Goal: Transaction & Acquisition: Purchase product/service

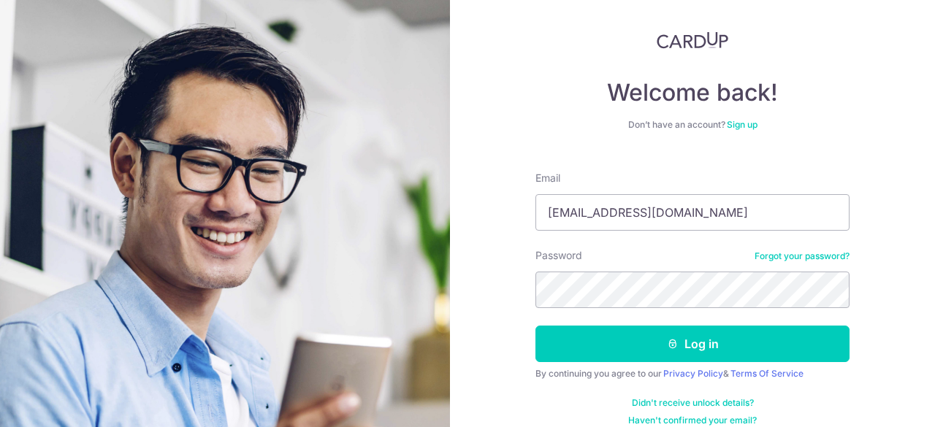
type input "[EMAIL_ADDRESS][DOMAIN_NAME]"
click at [535, 326] on button "Log in" at bounding box center [692, 344] width 314 height 37
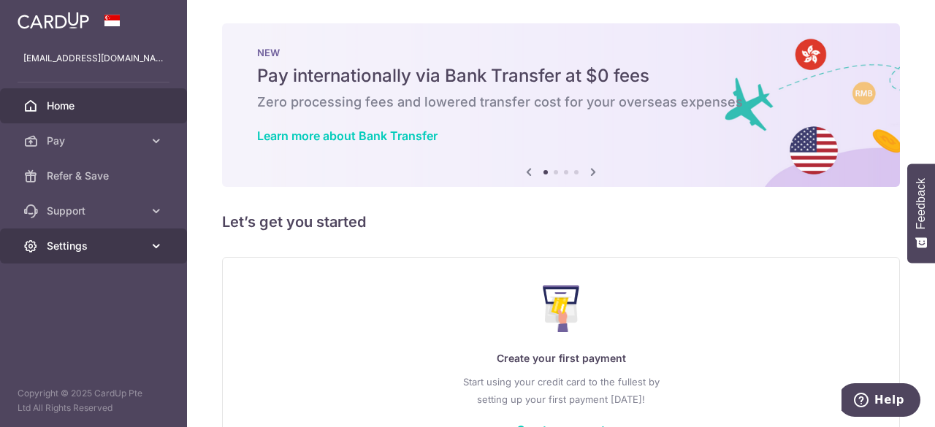
click at [153, 239] on icon at bounding box center [156, 246] width 15 height 15
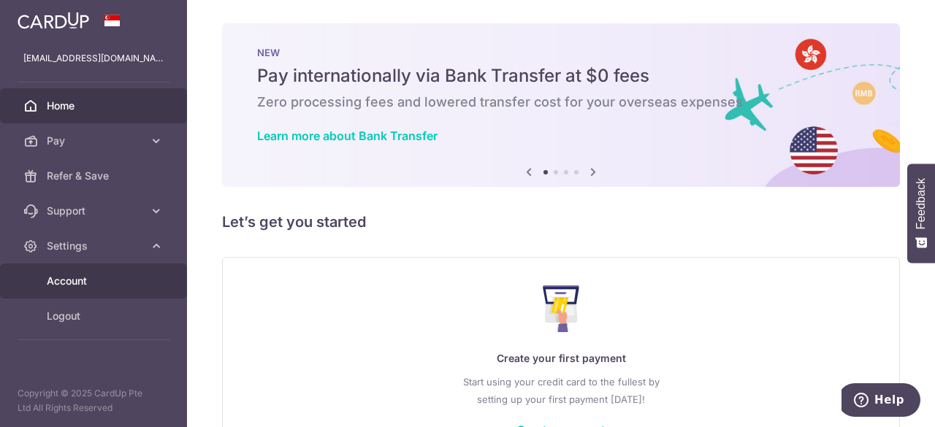
click at [72, 287] on span "Account" at bounding box center [95, 281] width 96 height 15
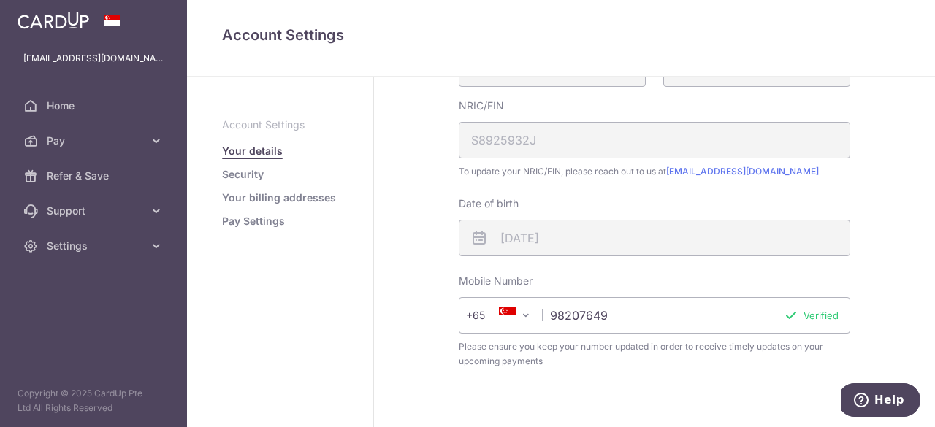
scroll to position [508, 0]
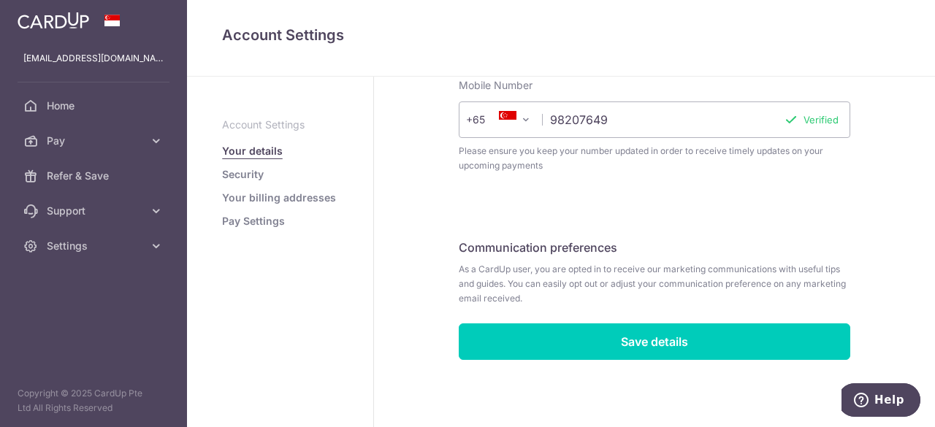
click at [256, 175] on link "Security" at bounding box center [243, 174] width 42 height 15
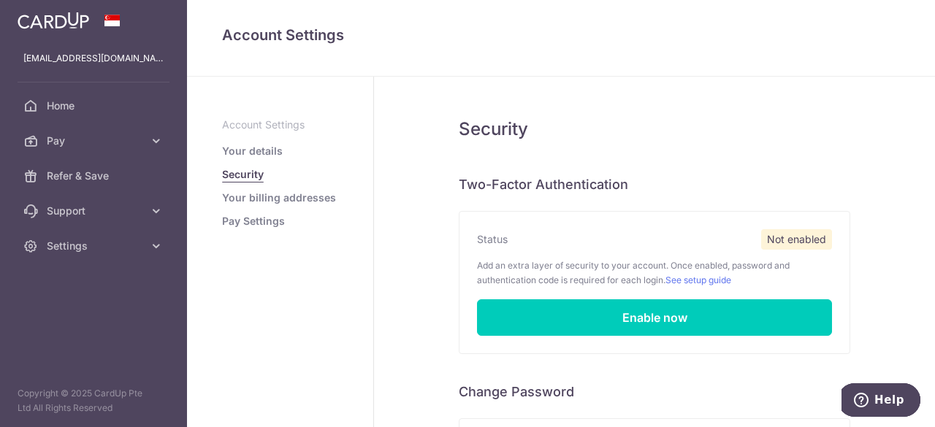
click at [291, 199] on link "Your billing addresses" at bounding box center [279, 198] width 114 height 15
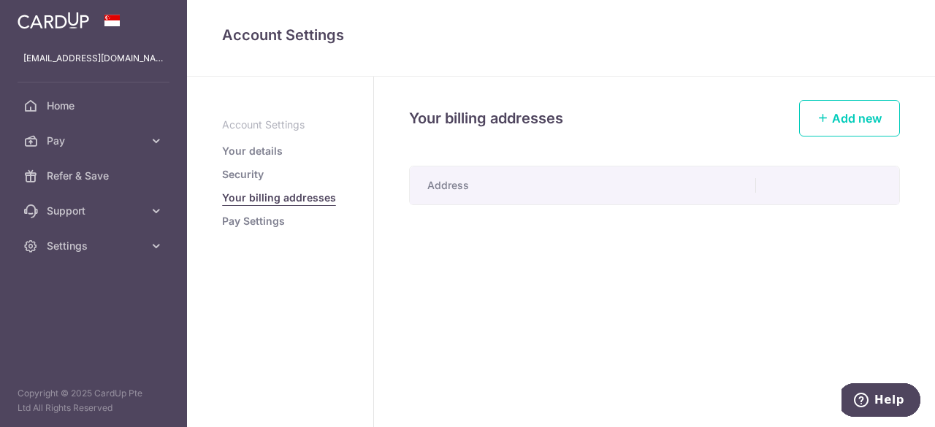
click at [254, 218] on link "Pay Settings" at bounding box center [253, 221] width 63 height 15
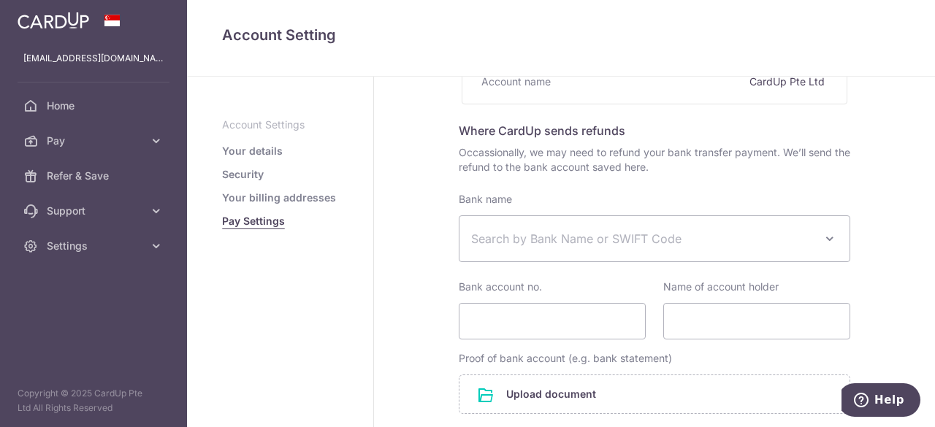
scroll to position [211, 0]
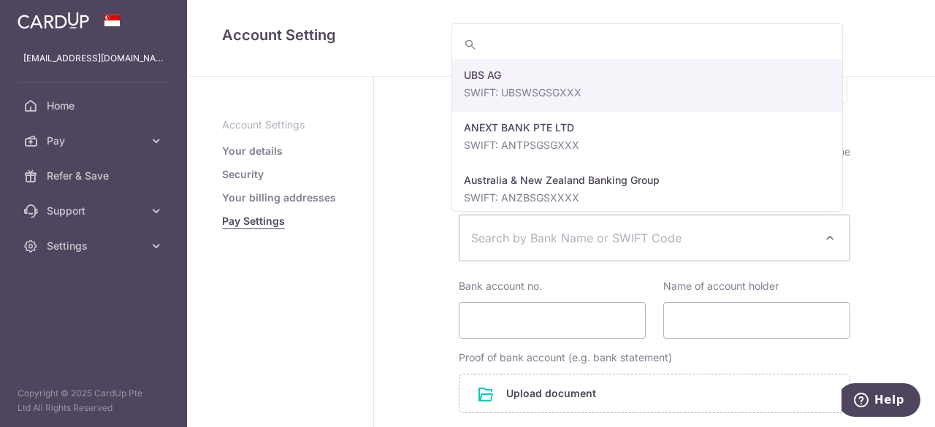
click at [828, 236] on span at bounding box center [830, 238] width 18 height 18
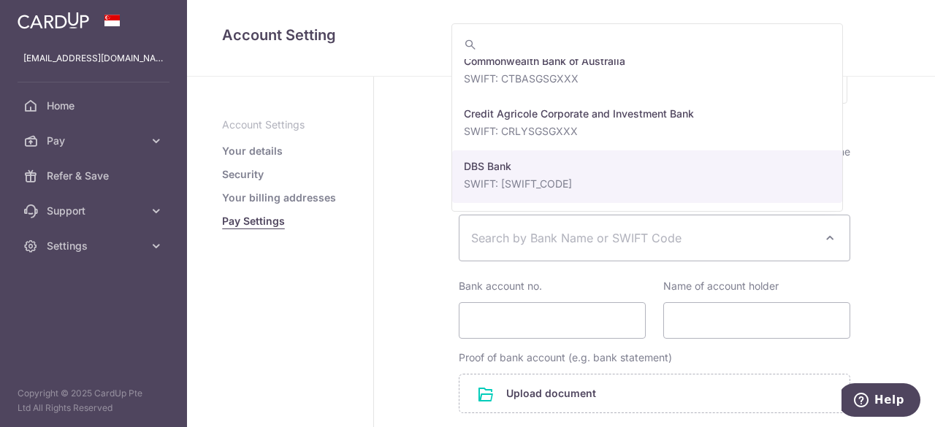
scroll to position [1223, 0]
select select "6"
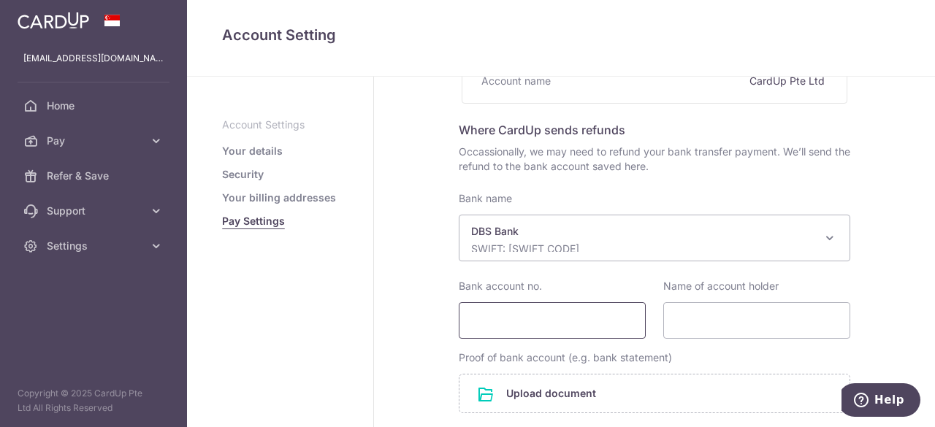
click at [585, 324] on input "Bank account no." at bounding box center [552, 320] width 187 height 37
type input "194184352"
click at [773, 316] on input "Name of account holder" at bounding box center [756, 320] width 187 height 37
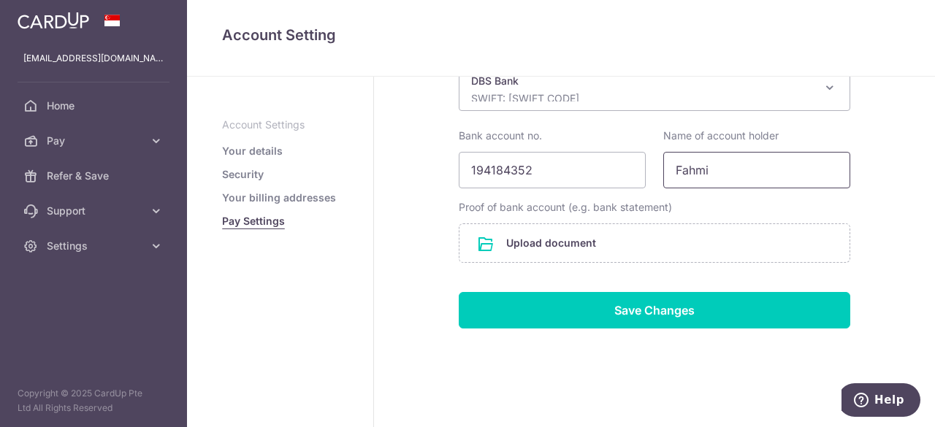
scroll to position [362, 0]
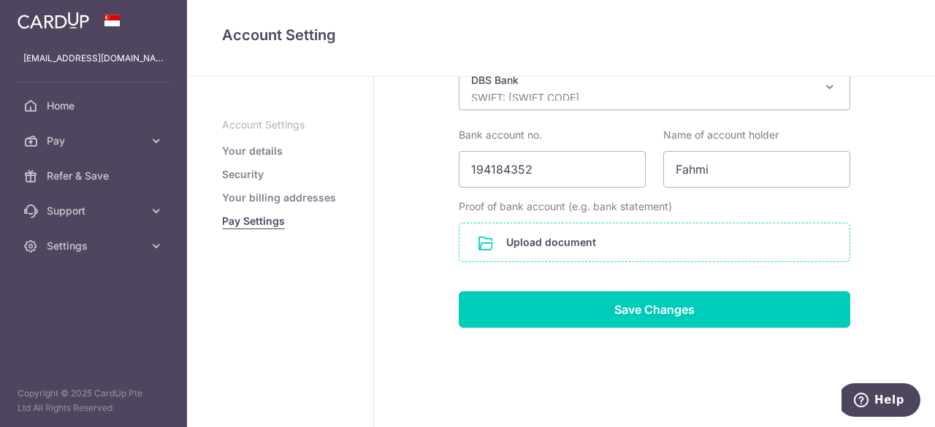
click at [611, 242] on input "file" at bounding box center [654, 242] width 390 height 38
click at [725, 165] on input "Fahmi" at bounding box center [756, 169] width 187 height 37
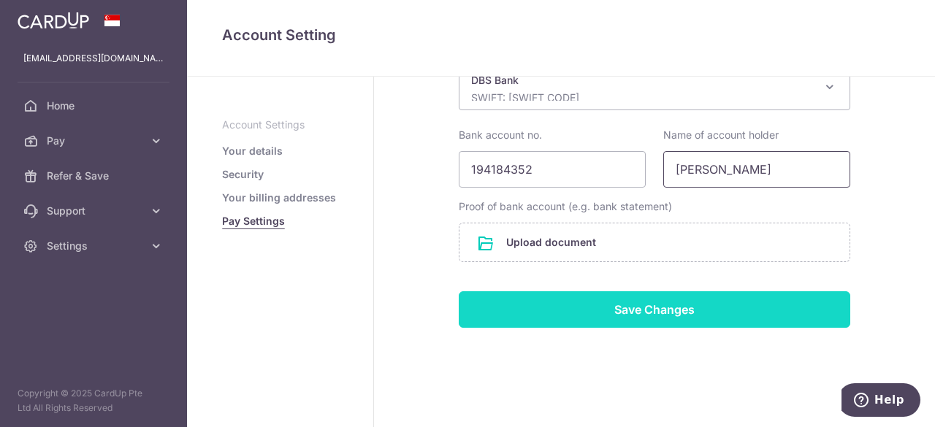
type input "Fahmi Sahar"
click at [684, 309] on input "Save Changes" at bounding box center [654, 309] width 391 height 37
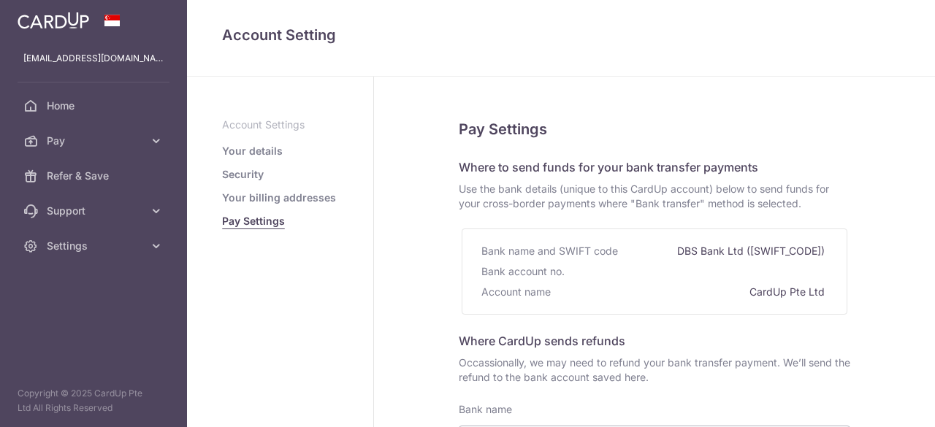
select select "6"
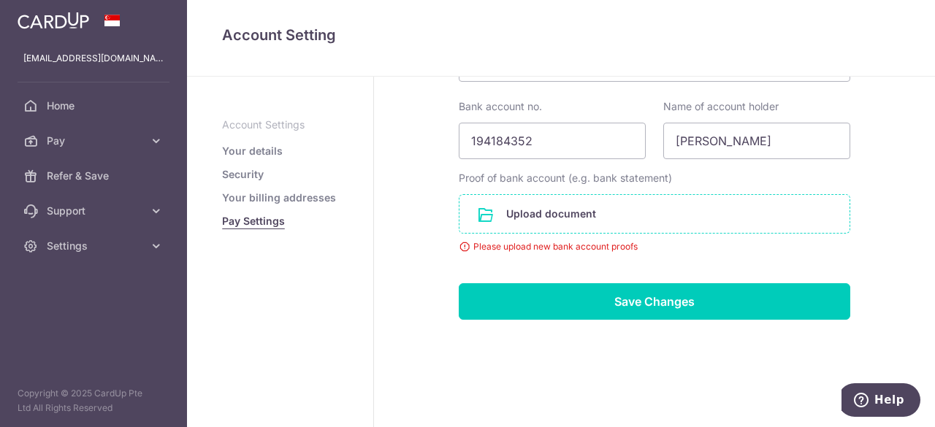
click at [555, 211] on input "file" at bounding box center [654, 214] width 390 height 38
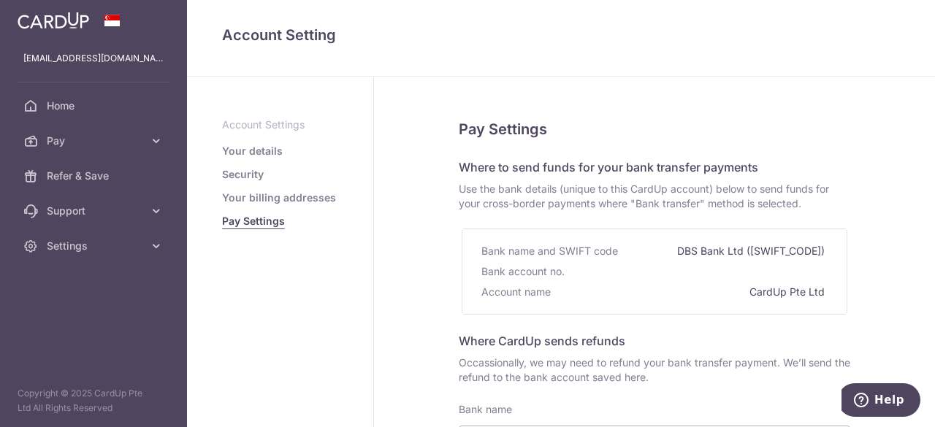
click at [297, 196] on link "Your billing addresses" at bounding box center [279, 198] width 114 height 15
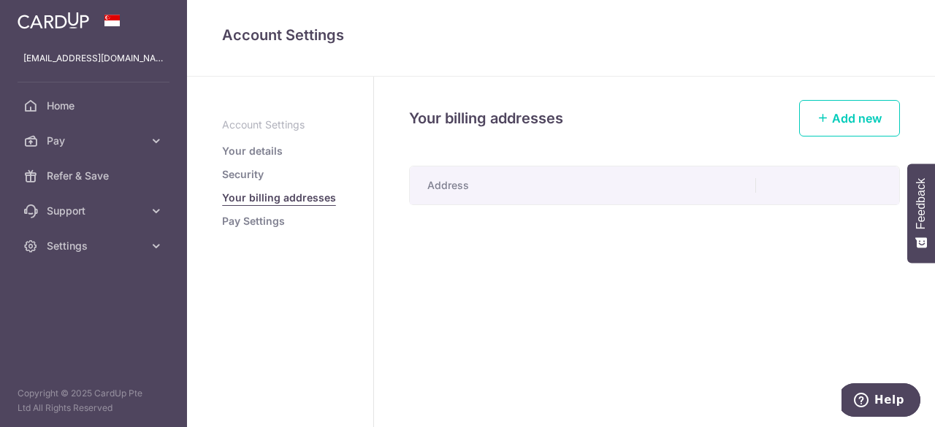
click at [248, 166] on ul "Account Settings Your details Security Your billing addresses Pay Settings" at bounding box center [280, 173] width 116 height 111
click at [248, 174] on link "Security" at bounding box center [243, 174] width 42 height 15
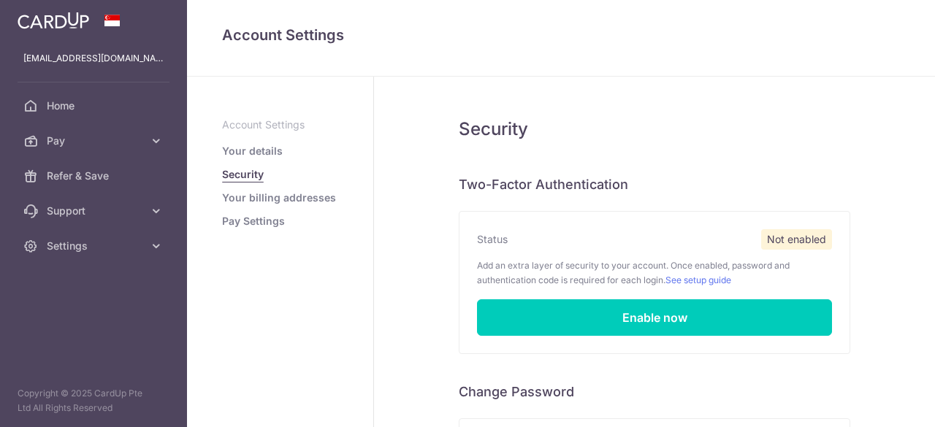
click at [262, 152] on link "Your details" at bounding box center [252, 151] width 61 height 15
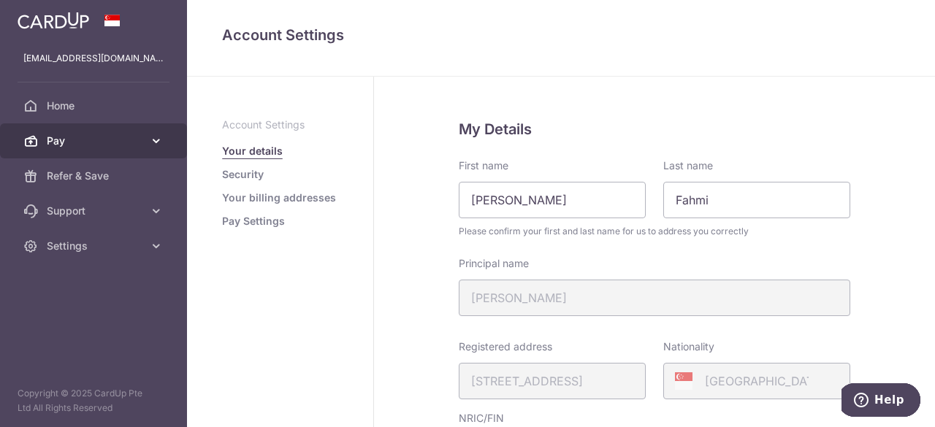
click at [93, 140] on span "Pay" at bounding box center [95, 141] width 96 height 15
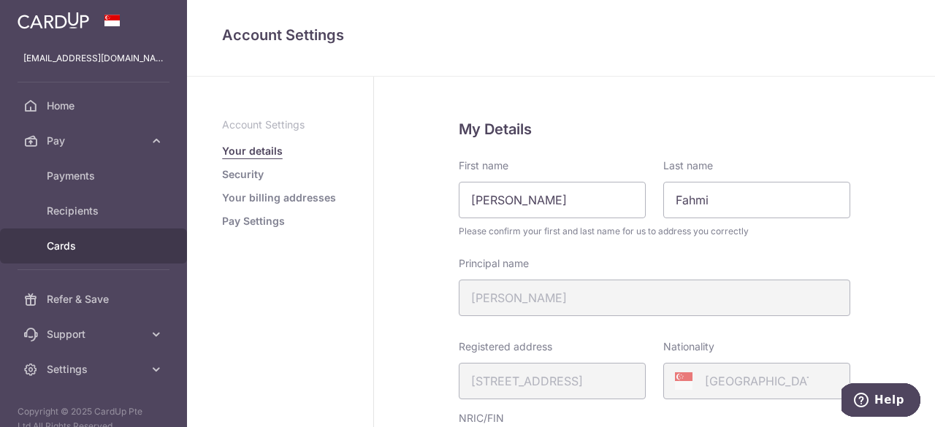
click at [69, 248] on span "Cards" at bounding box center [95, 246] width 96 height 15
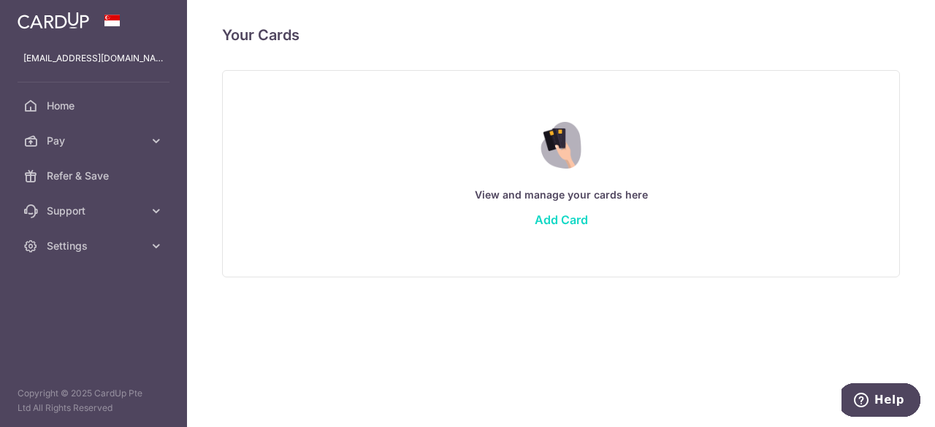
click at [565, 220] on link "Add Card" at bounding box center [561, 220] width 53 height 15
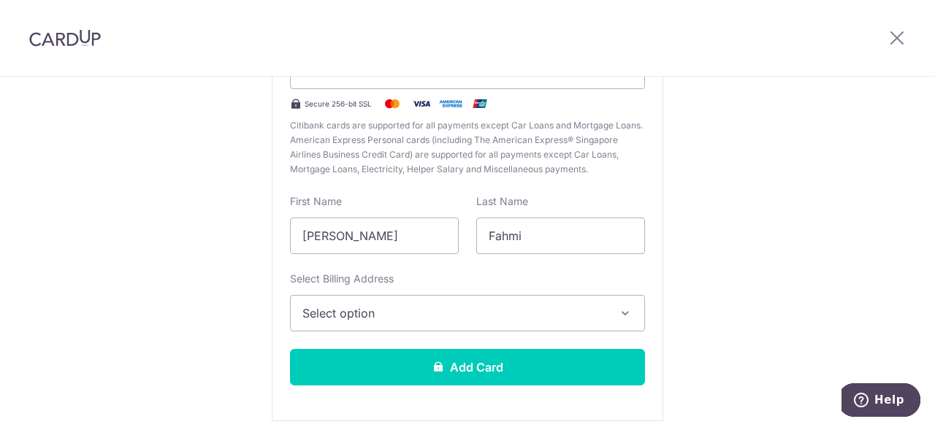
click at [446, 312] on span "Select option" at bounding box center [454, 314] width 304 height 18
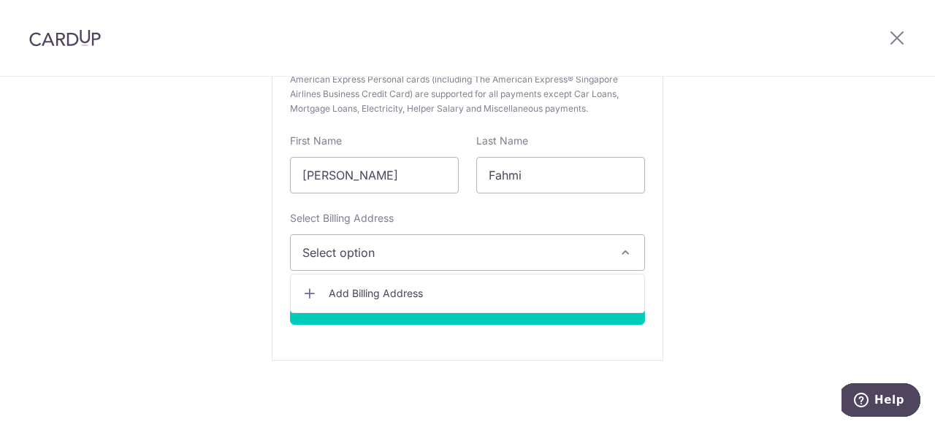
click at [546, 205] on div "New card details Card Secure 256-bit SSL Citibank cards are supported for all p…" at bounding box center [467, 136] width 391 height 448
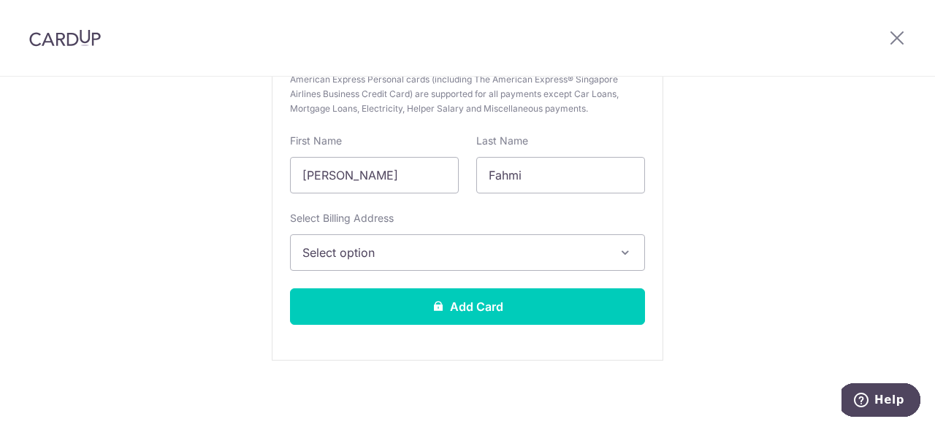
click at [394, 249] on span "Select option" at bounding box center [454, 253] width 304 height 18
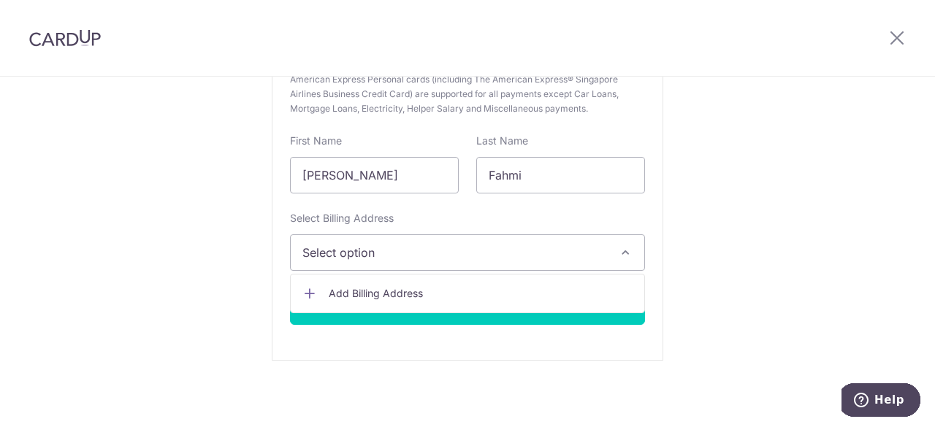
click at [398, 290] on span "Add Billing Address" at bounding box center [481, 293] width 304 height 15
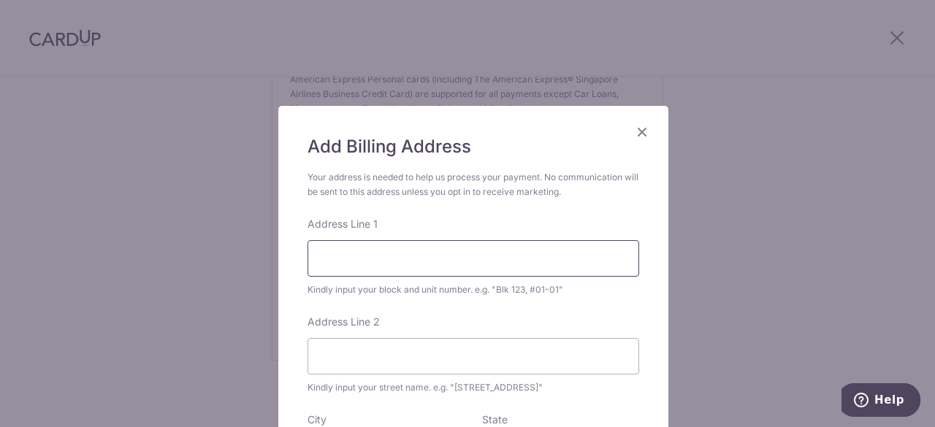
click at [476, 252] on input "Address Line 1" at bounding box center [473, 258] width 332 height 37
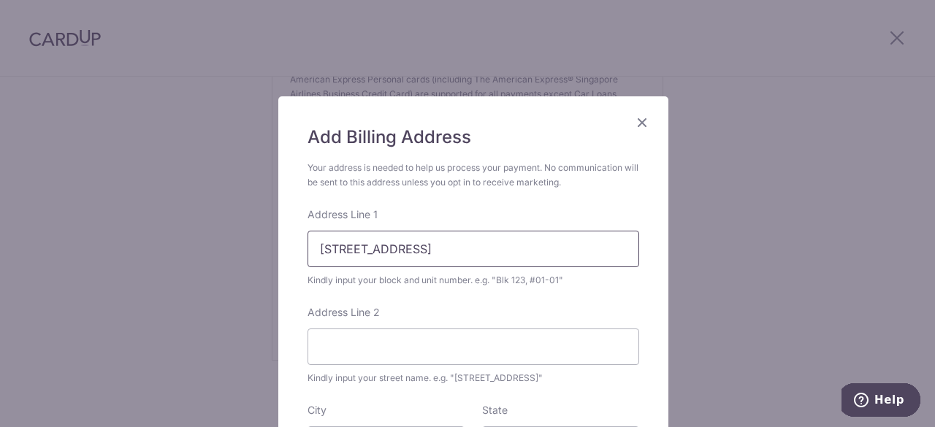
scroll to position [11, 0]
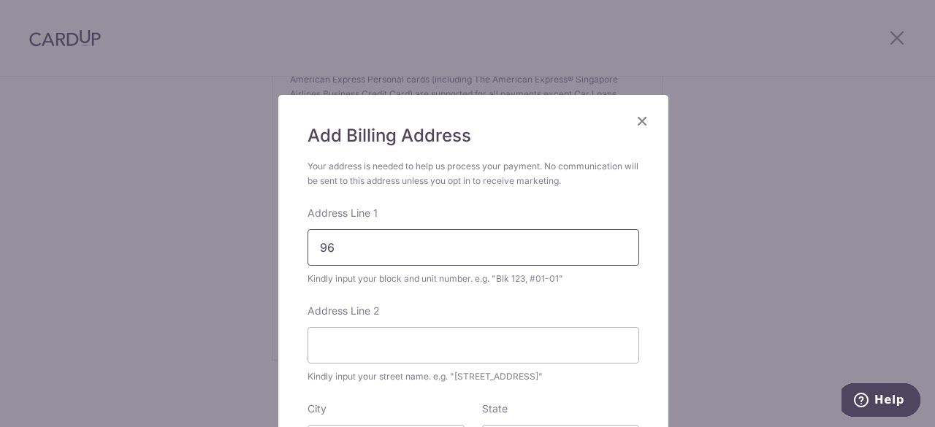
type input "9"
type input "Blk 963C, #04-650"
click at [449, 335] on input "Address Line 2" at bounding box center [473, 345] width 332 height 37
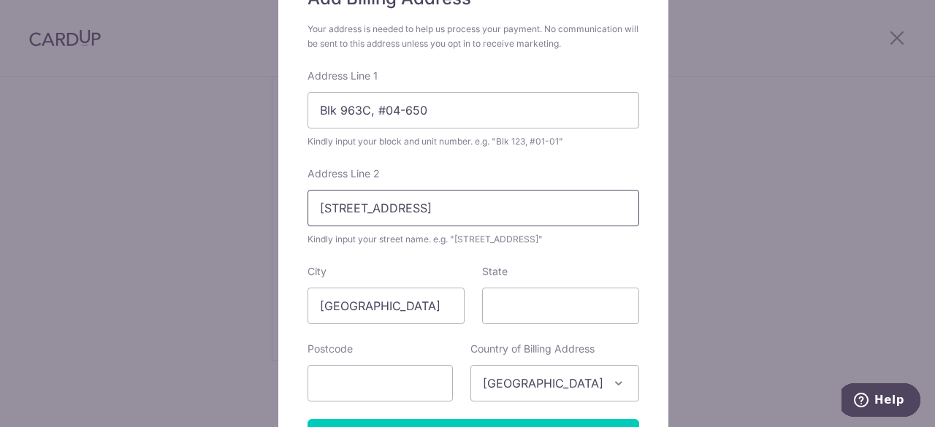
scroll to position [149, 0]
type input "Tampines Street 96"
click at [424, 377] on input "text" at bounding box center [379, 382] width 145 height 37
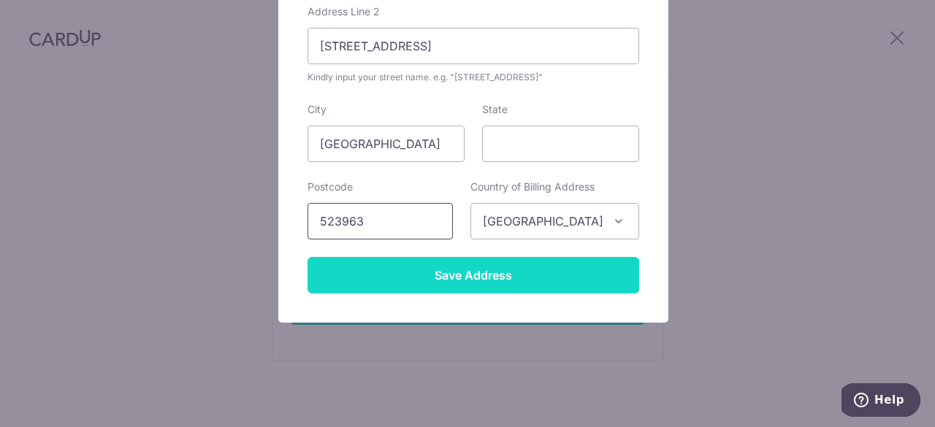
type input "523963"
click at [543, 280] on input "Save Address" at bounding box center [473, 275] width 332 height 37
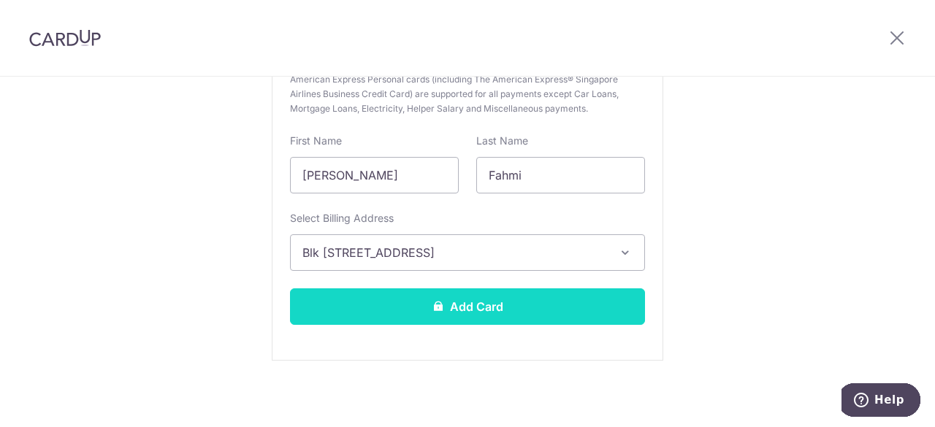
click at [482, 302] on button "Add Card" at bounding box center [467, 306] width 355 height 37
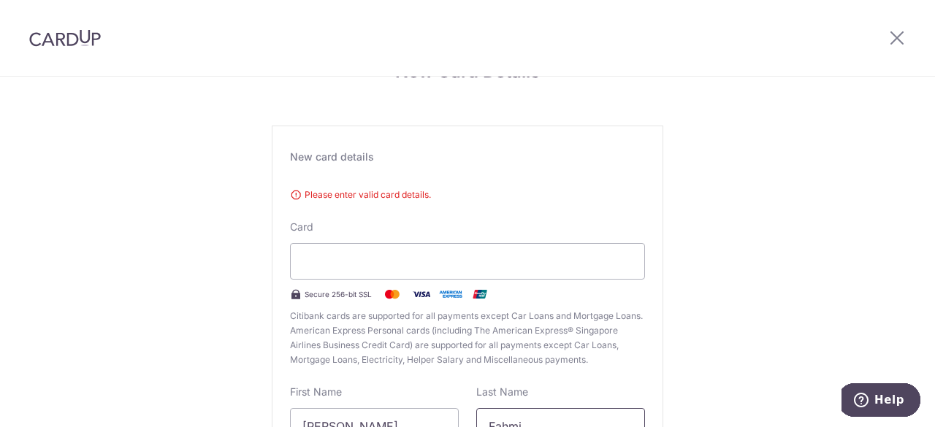
scroll to position [27, 0]
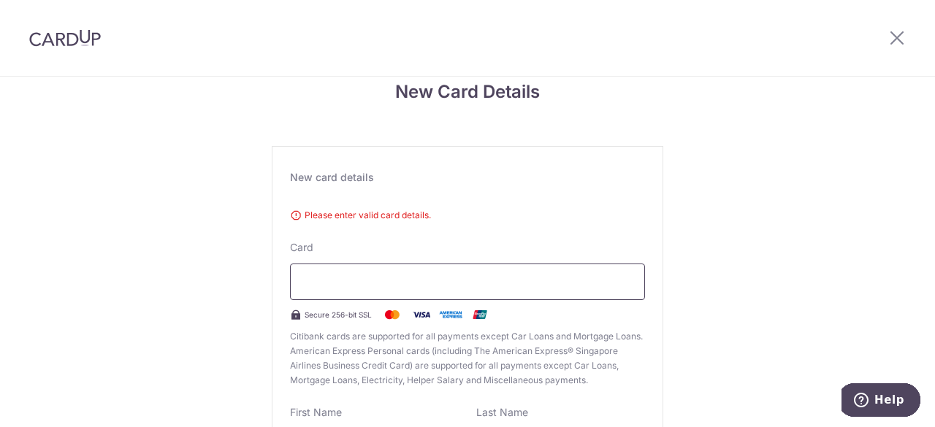
click at [450, 294] on div at bounding box center [467, 282] width 355 height 37
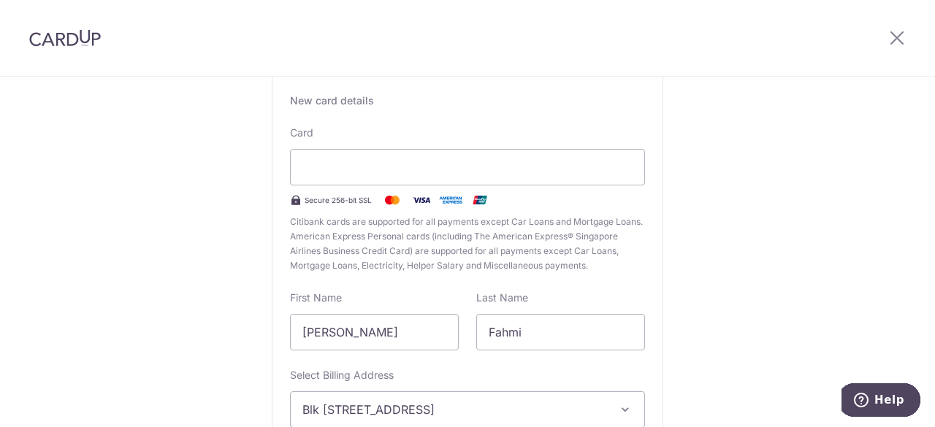
scroll to position [208, 0]
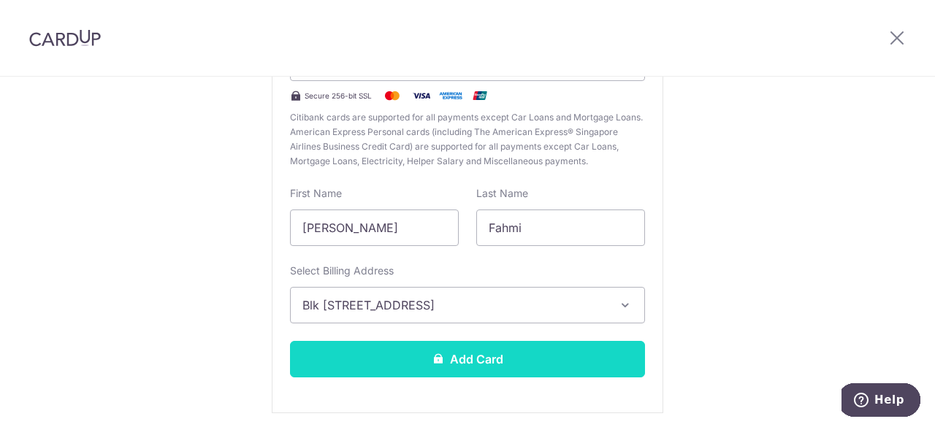
click at [484, 364] on button "Add Card" at bounding box center [467, 359] width 355 height 37
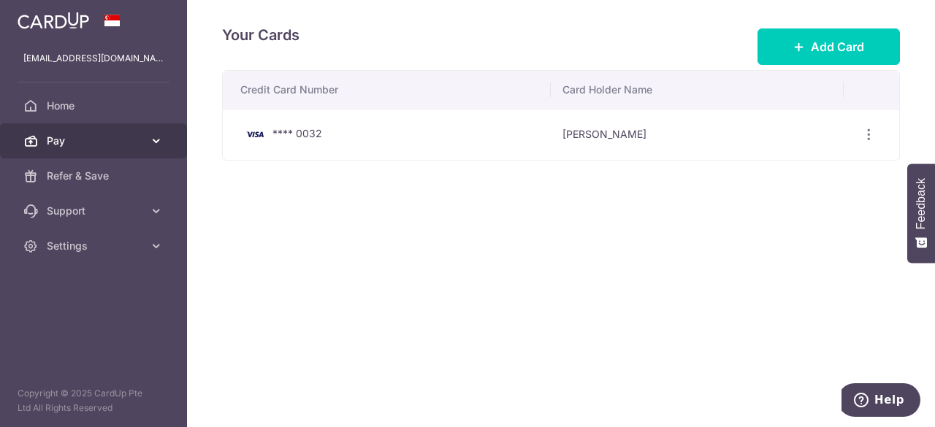
click at [163, 134] on icon at bounding box center [156, 141] width 15 height 15
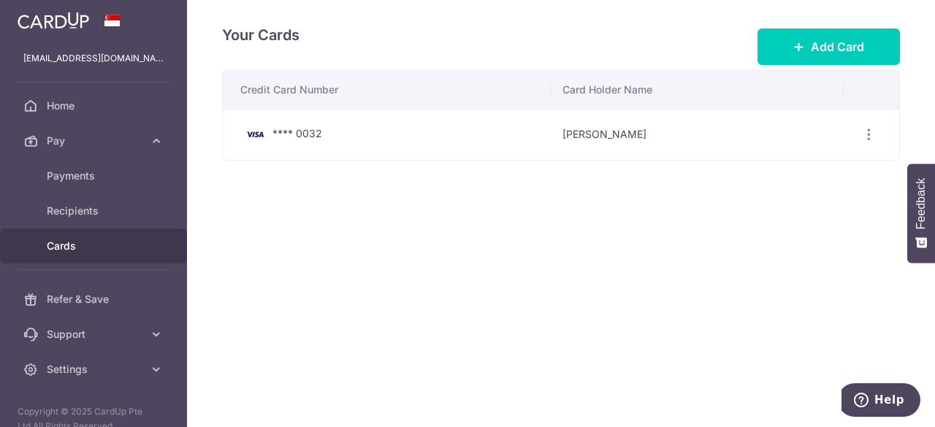
click at [96, 242] on span "Cards" at bounding box center [95, 246] width 96 height 15
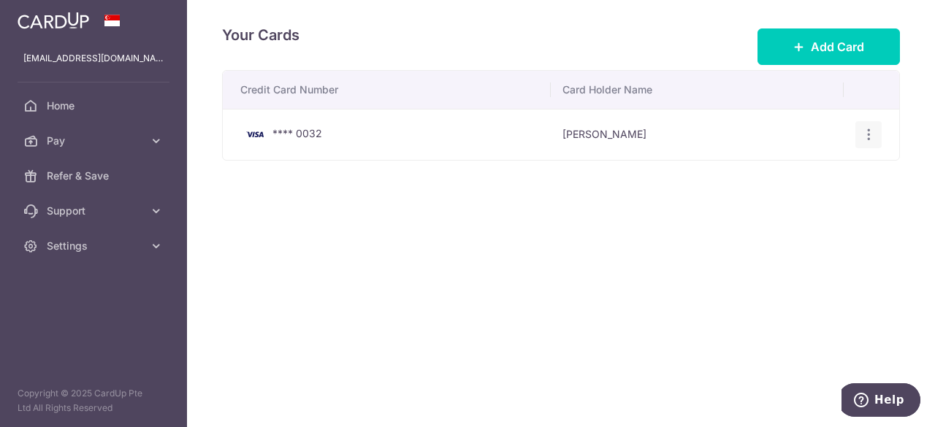
click at [869, 127] on icon "button" at bounding box center [868, 134] width 15 height 15
click at [806, 175] on span "View/Edit" at bounding box center [819, 176] width 99 height 18
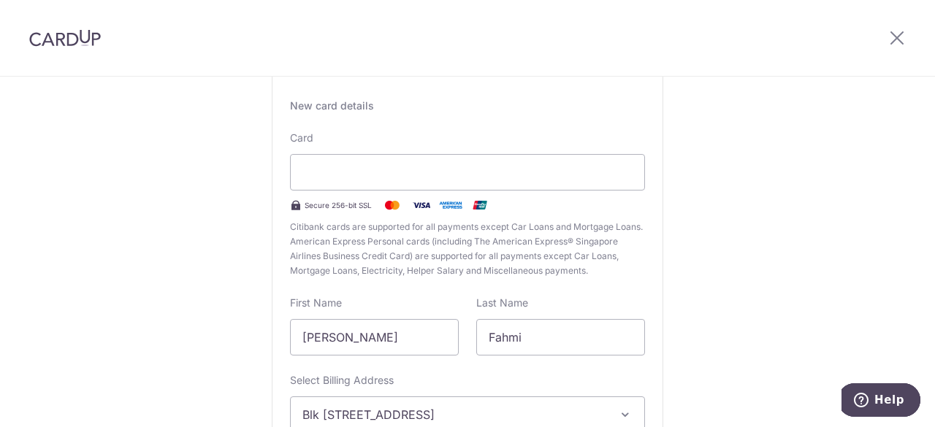
scroll to position [97, 0]
click at [526, 343] on input "Fahmi" at bounding box center [560, 339] width 169 height 37
type input "Fahmi Bin Sahar"
click at [432, 341] on input "Bin Sahar" at bounding box center [374, 339] width 169 height 37
type input "B"
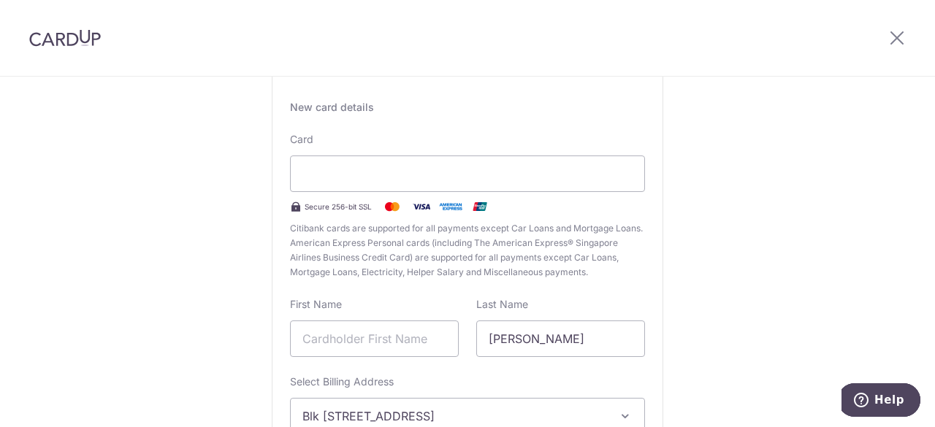
click at [437, 295] on div "New card details Card Secure 256-bit SSL Citibank cards are supported for all p…" at bounding box center [467, 300] width 391 height 448
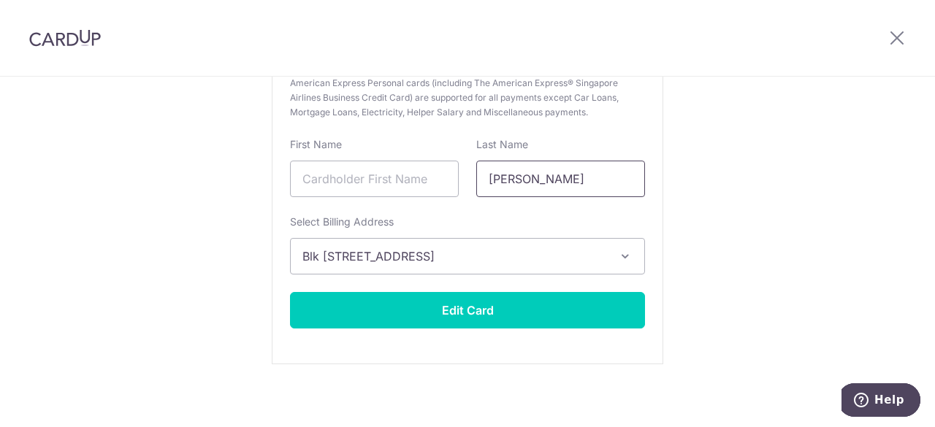
scroll to position [258, 0]
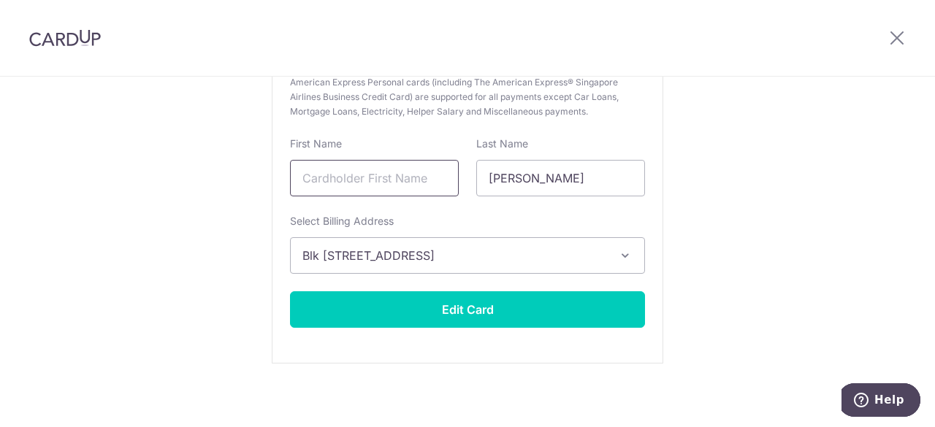
click at [427, 173] on input "text" at bounding box center [374, 178] width 169 height 37
click at [343, 177] on input "text" at bounding box center [374, 178] width 169 height 37
click at [897, 37] on icon at bounding box center [897, 37] width 18 height 18
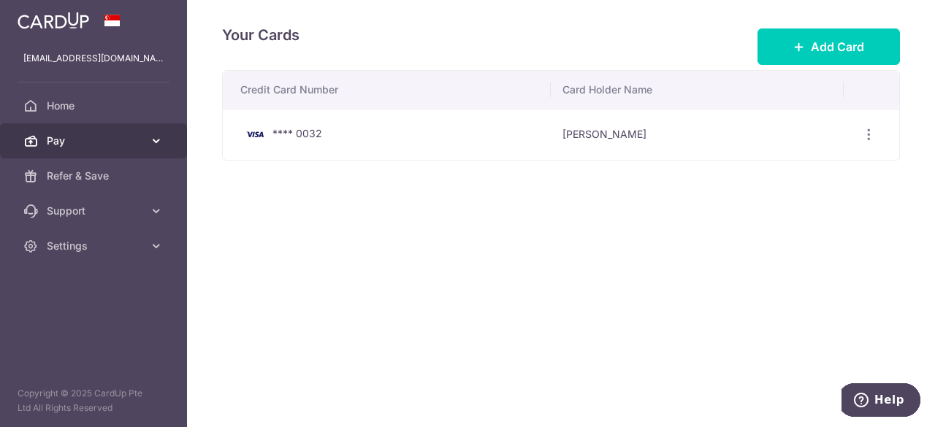
click at [145, 134] on link "Pay" at bounding box center [93, 140] width 187 height 35
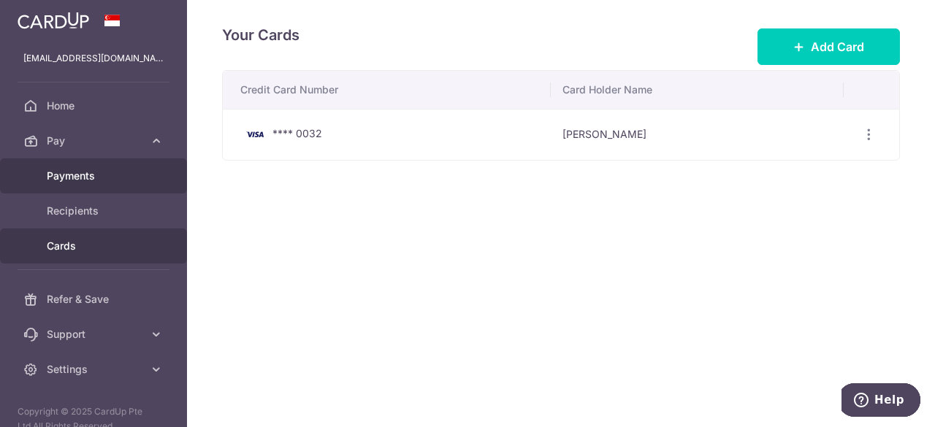
click at [91, 170] on span "Payments" at bounding box center [95, 176] width 96 height 15
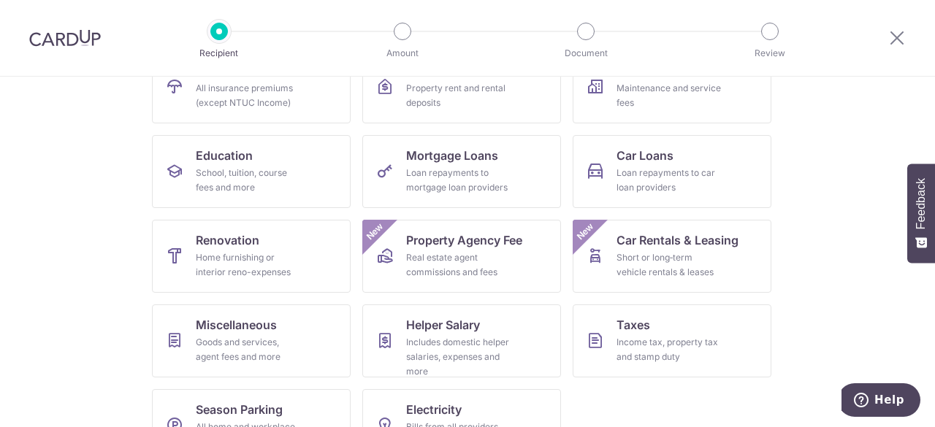
scroll to position [225, 0]
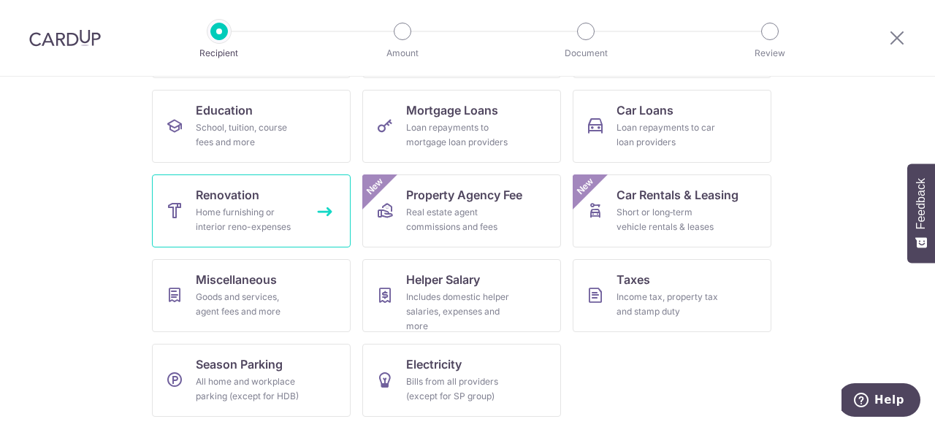
click at [267, 198] on link "Renovation Home furnishing or interior reno-expenses" at bounding box center [251, 211] width 199 height 73
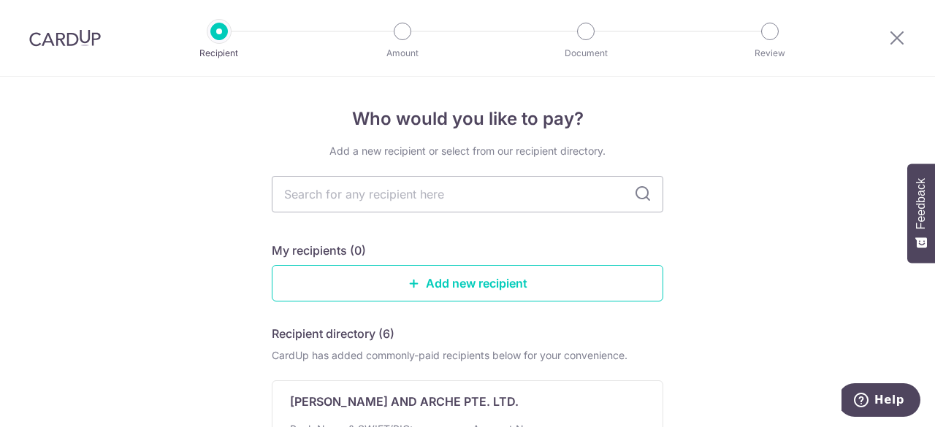
click at [643, 195] on icon at bounding box center [643, 195] width 18 height 18
click at [478, 191] on input "text" at bounding box center [467, 194] width 391 height 37
type input "ChengYi"
type input "Cheng"
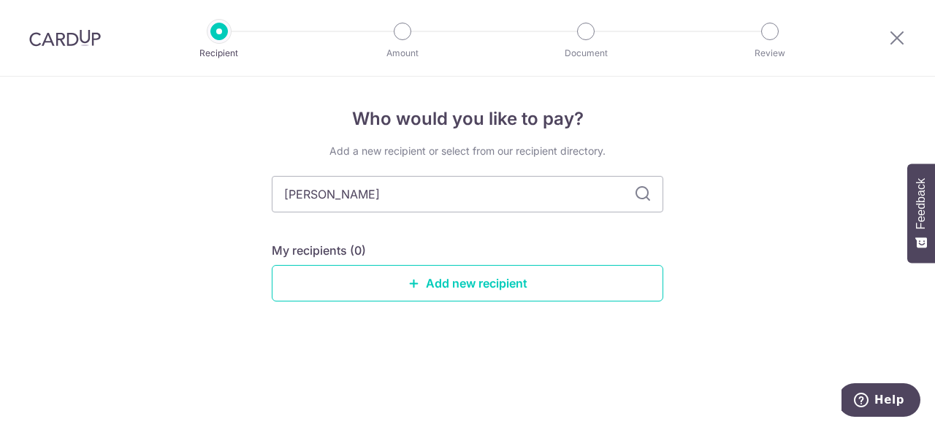
type input "Cheng"
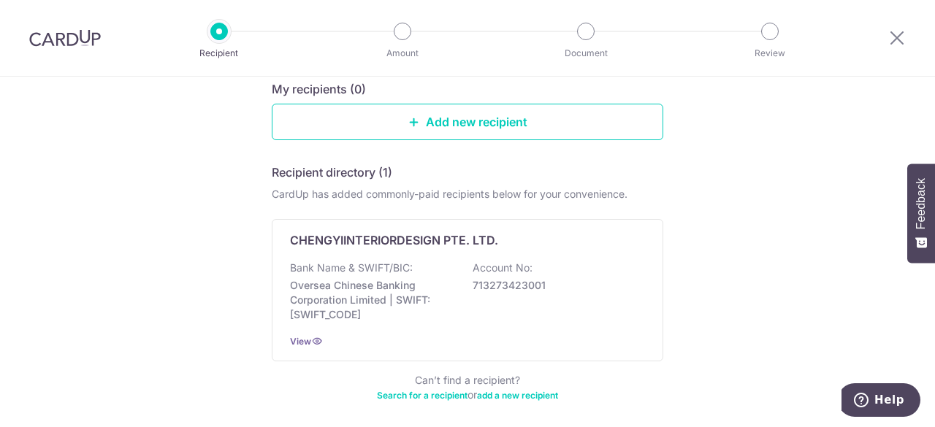
scroll to position [162, 0]
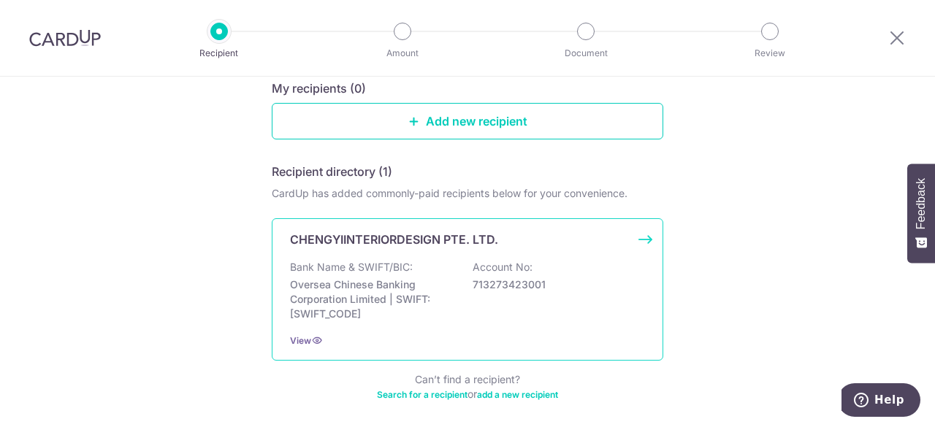
click at [412, 232] on p "CHENGYIINTERIORDESIGN PTE. LTD." at bounding box center [394, 240] width 208 height 18
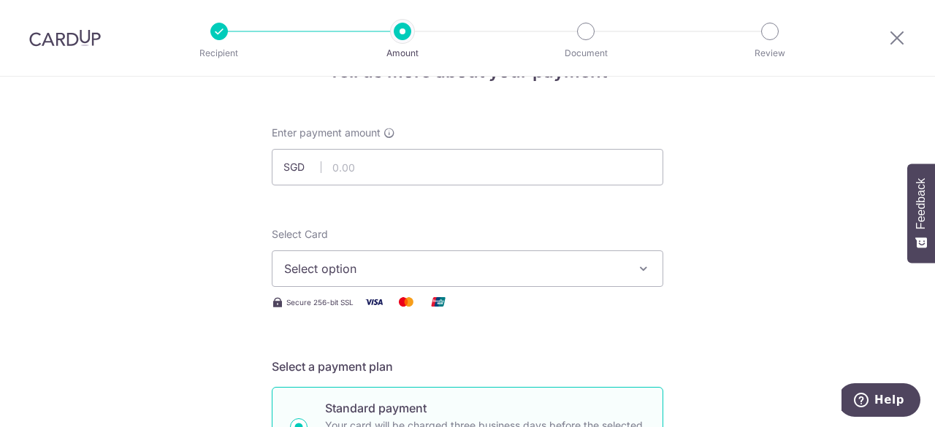
scroll to position [48, 0]
click at [463, 167] on input "text" at bounding box center [467, 166] width 391 height 37
type input "19,400.00"
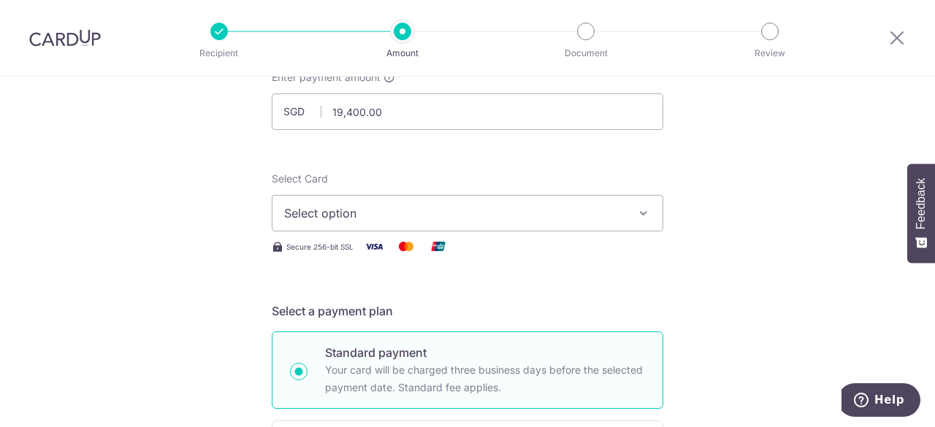
scroll to position [0, 0]
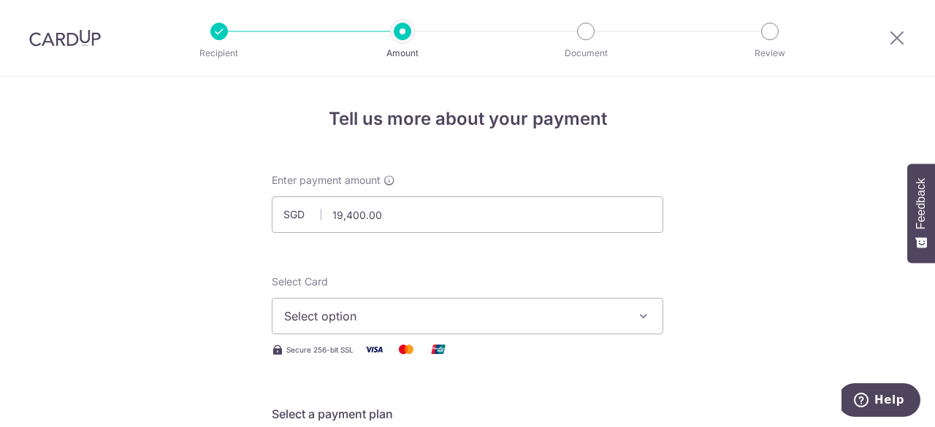
click at [641, 319] on icon "button" at bounding box center [643, 316] width 15 height 15
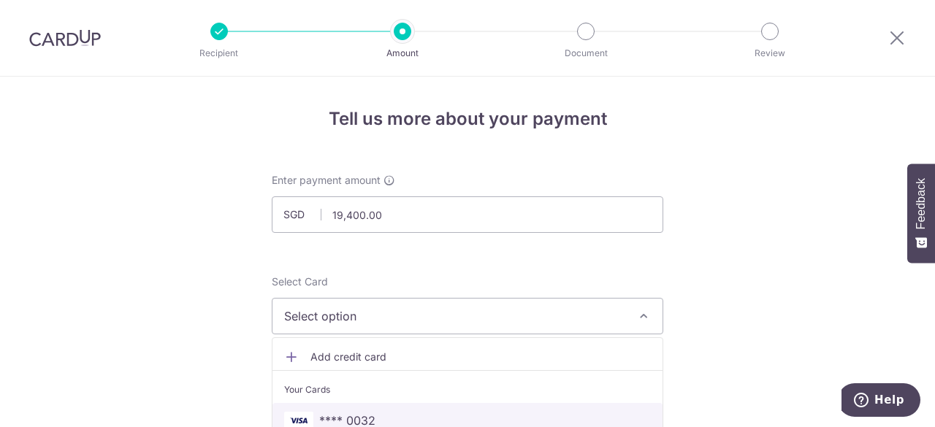
click at [363, 419] on span "**** 0032" at bounding box center [347, 421] width 56 height 18
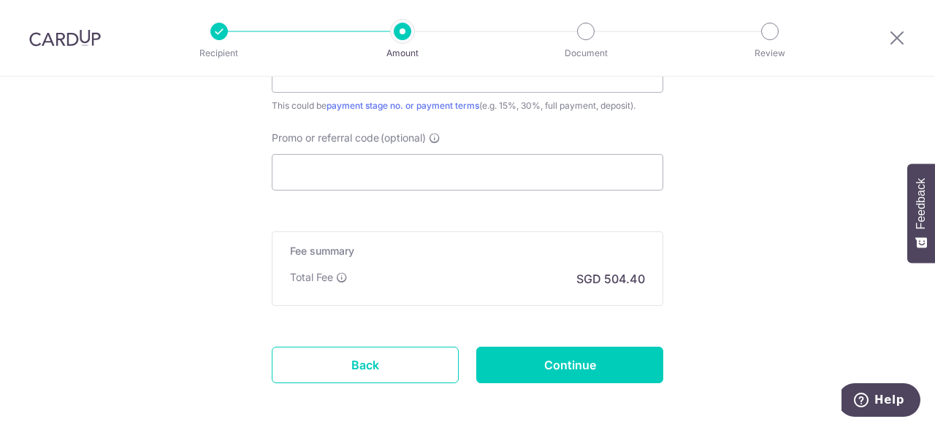
scroll to position [1001, 0]
click at [501, 171] on input "Promo or referral code (optional)" at bounding box center [467, 174] width 391 height 37
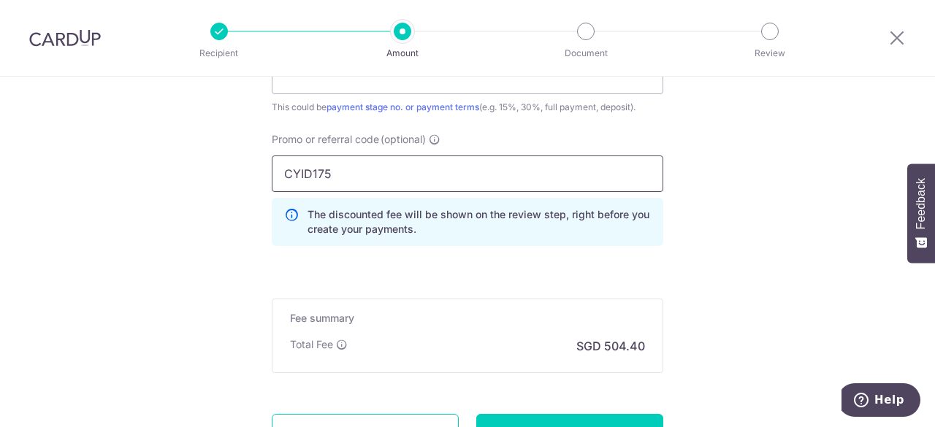
type input "CYID175"
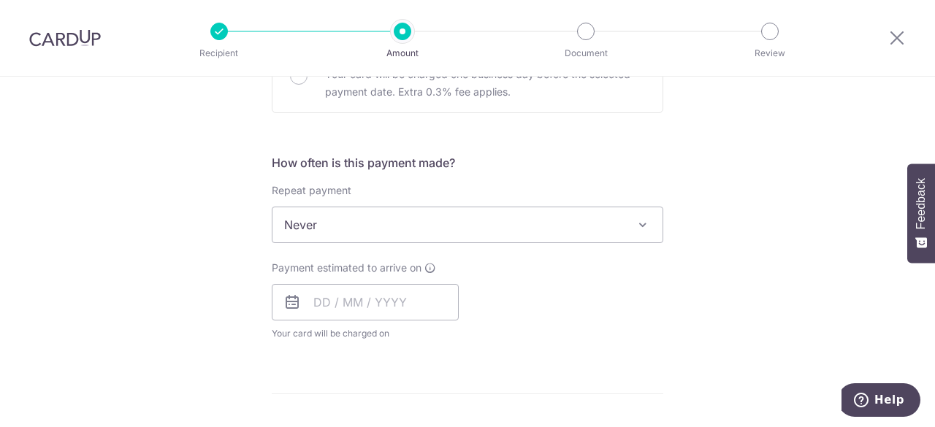
scroll to position [489, 0]
click at [639, 223] on span at bounding box center [643, 224] width 18 height 18
click at [374, 307] on input "text" at bounding box center [365, 301] width 187 height 37
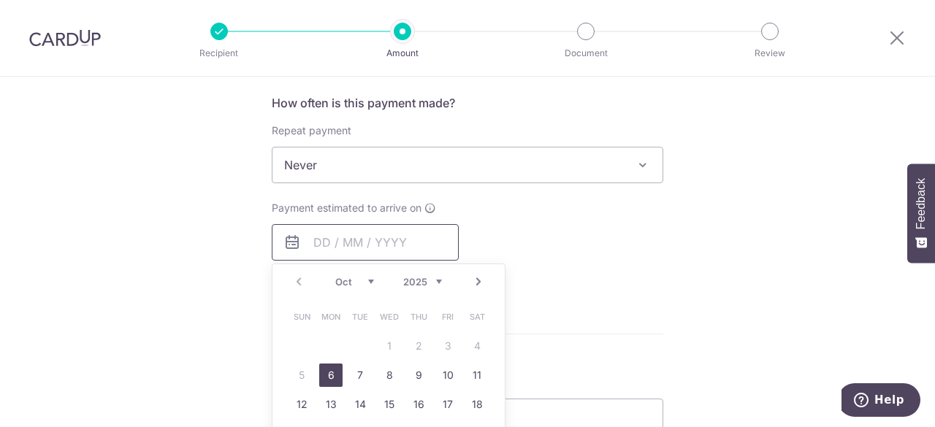
scroll to position [549, 0]
drag, startPoint x: 330, startPoint y: 373, endPoint x: 579, endPoint y: 343, distance: 250.9
click at [330, 373] on link "6" at bounding box center [330, 374] width 23 height 23
type input "06/10/2025"
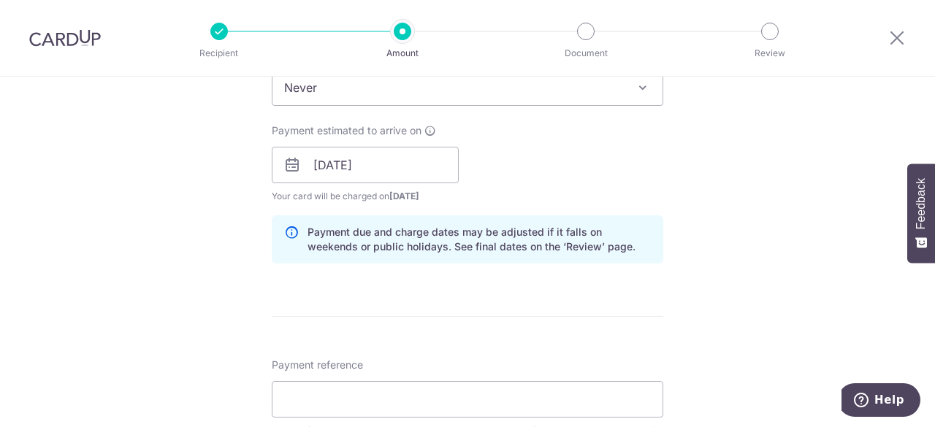
scroll to position [628, 0]
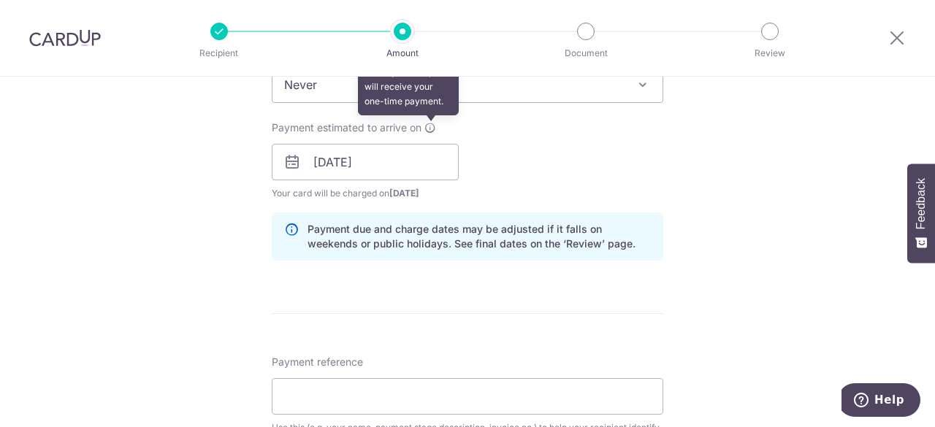
click at [427, 129] on icon at bounding box center [430, 128] width 12 height 12
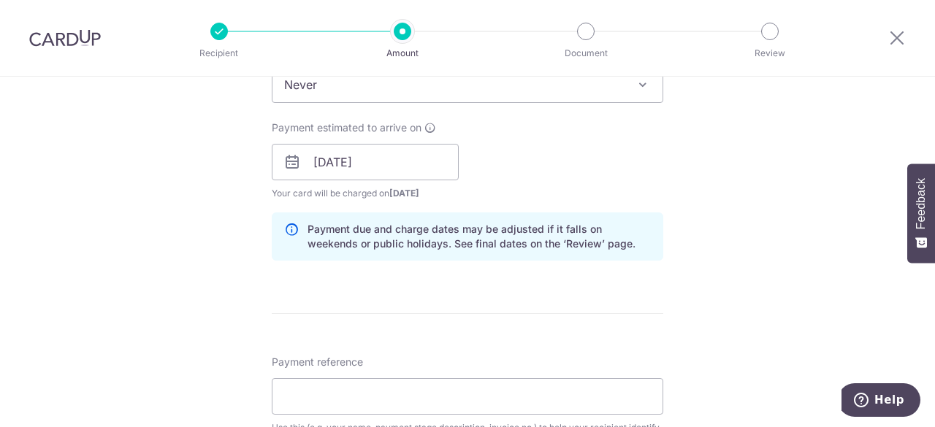
click at [562, 153] on div "Payment estimated to arrive on 06/10/2025 Prev Next Oct Nov Dec 2025 2026 2027 …" at bounding box center [467, 161] width 409 height 80
click at [401, 158] on input "[DATE]" at bounding box center [365, 162] width 187 height 37
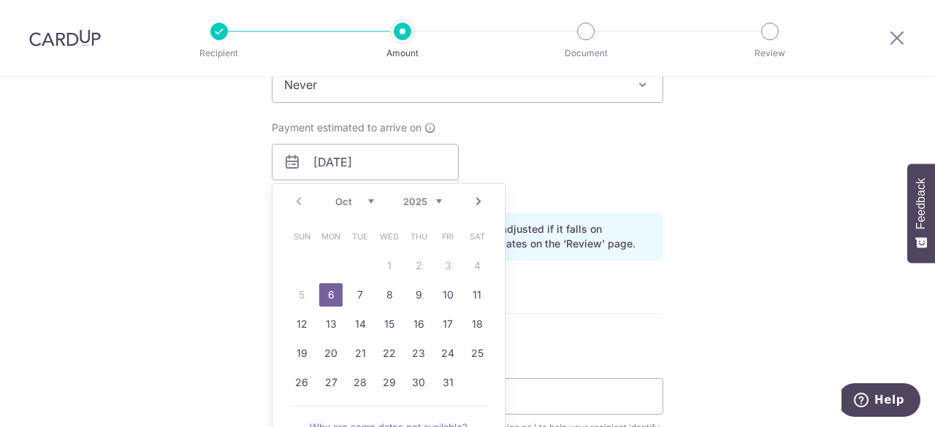
click at [387, 264] on table "Sun Mon Tue Wed Thu Fri Sat 1 2 3 4 5 6 7 8 9 10 11 12 13 14 15 16 17 18 19 20 …" at bounding box center [389, 309] width 205 height 175
click at [330, 294] on link "6" at bounding box center [330, 294] width 23 height 23
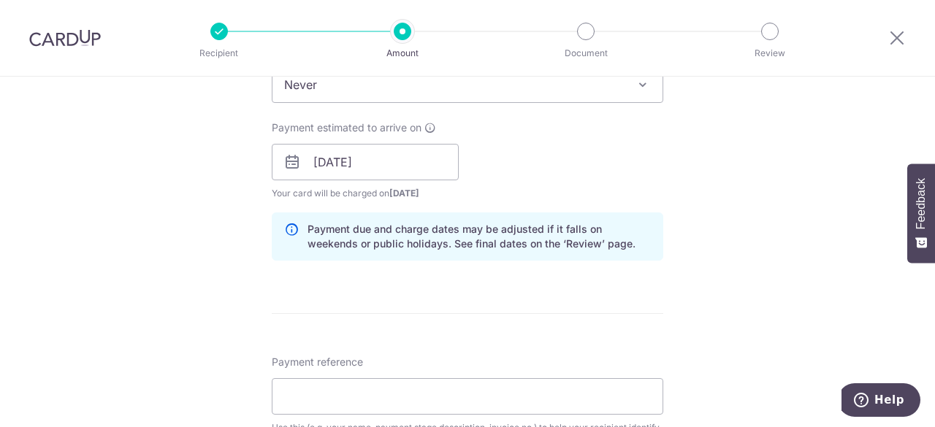
click at [638, 164] on div "Payment estimated to arrive on 06/10/2025 Prev Next Oct Nov Dec 2025 2026 2027 …" at bounding box center [467, 161] width 409 height 80
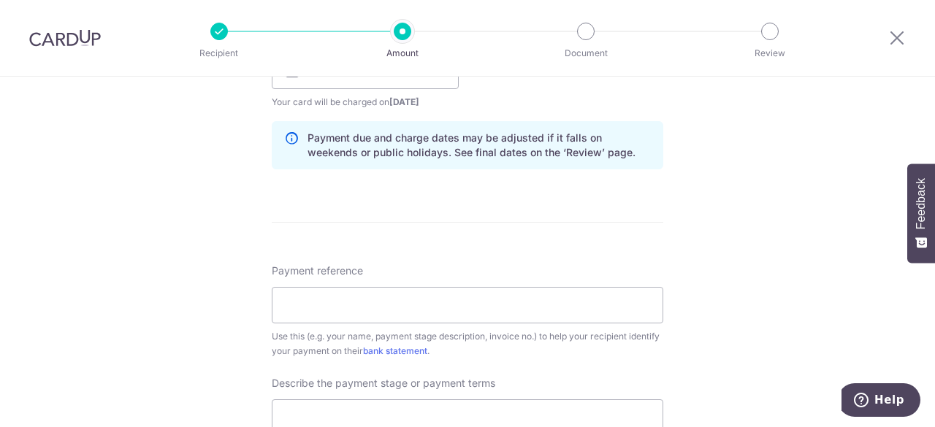
scroll to position [720, 0]
click at [481, 302] on input "Payment reference" at bounding box center [467, 304] width 391 height 37
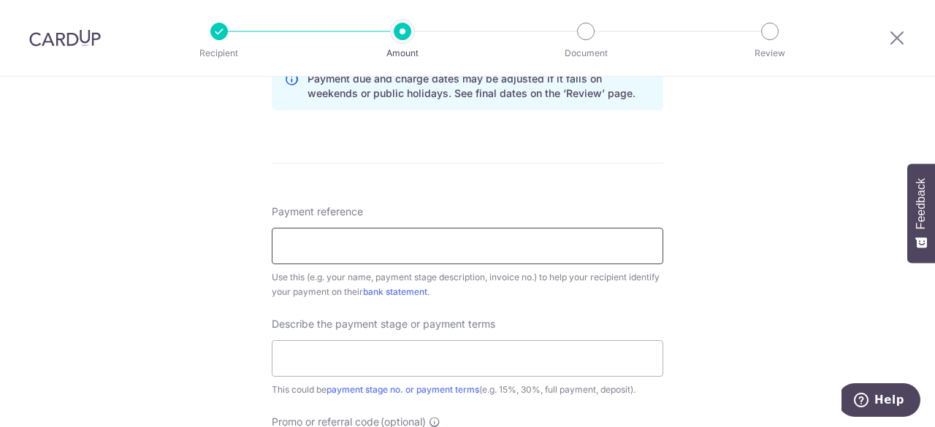
scroll to position [779, 0]
type input "f"
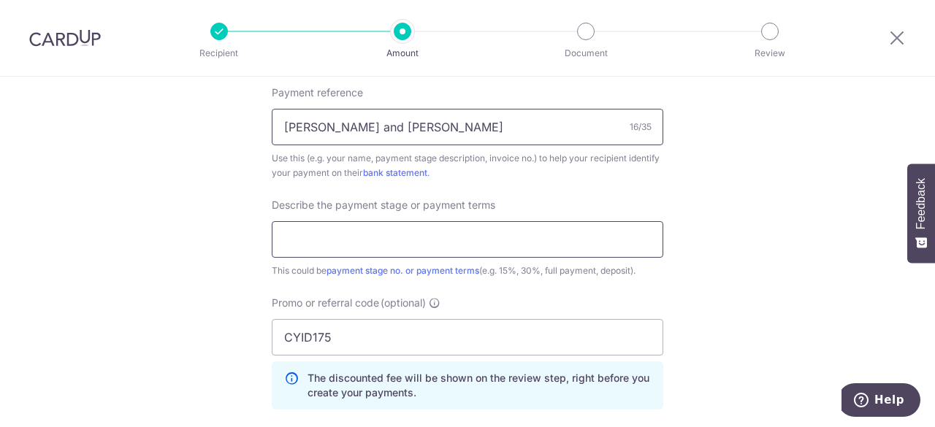
type input "Fahmi and Amirah"
click at [448, 234] on input "text" at bounding box center [467, 239] width 391 height 37
click at [371, 236] on input "text" at bounding box center [467, 239] width 391 height 37
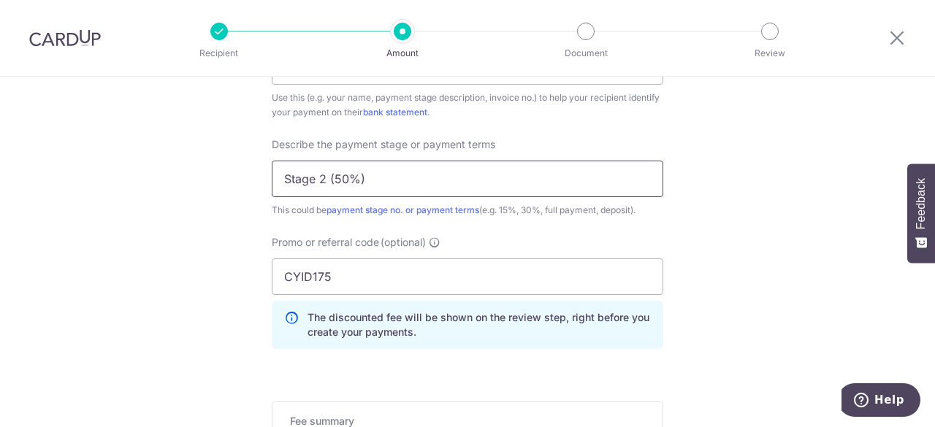
scroll to position [1190, 0]
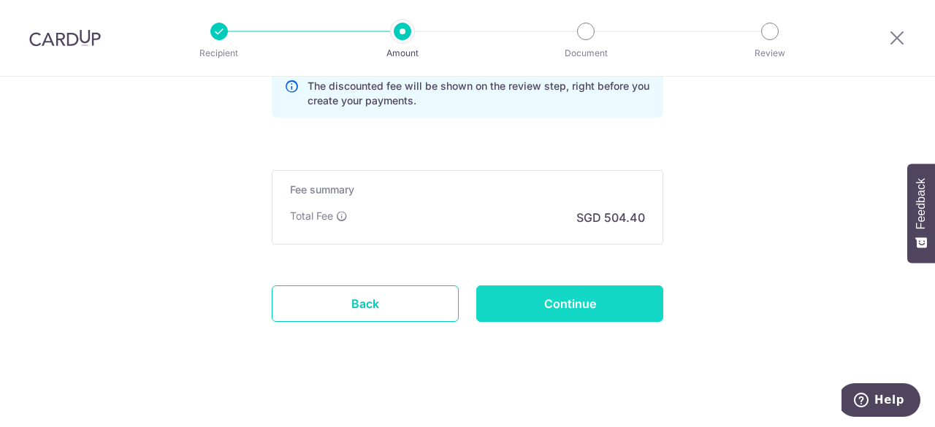
type input "Stage 2 (50%)"
click at [590, 303] on input "Continue" at bounding box center [569, 304] width 187 height 37
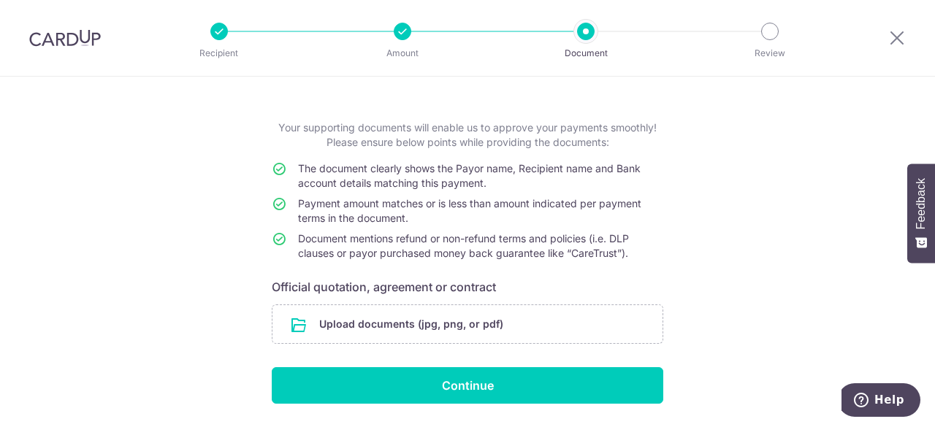
scroll to position [96, 0]
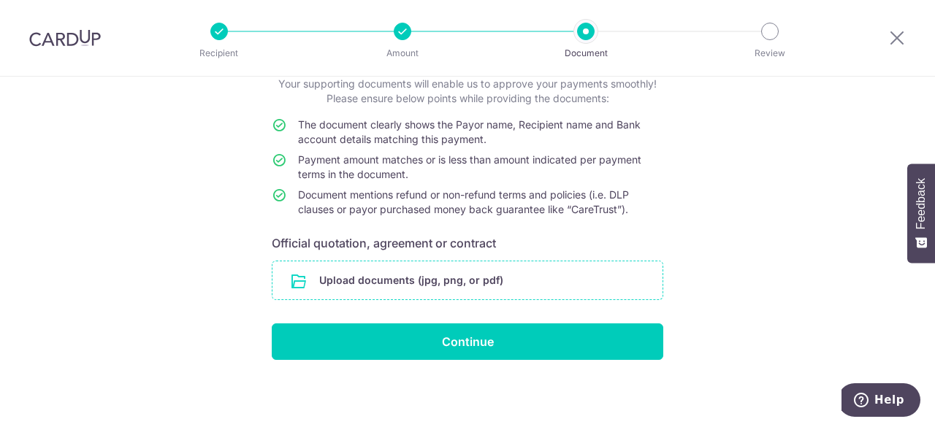
click at [405, 282] on input "file" at bounding box center [467, 280] width 390 height 38
click at [634, 282] on input "file" at bounding box center [467, 280] width 390 height 38
click at [486, 278] on input "file" at bounding box center [467, 280] width 390 height 38
click at [513, 280] on input "file" at bounding box center [467, 280] width 390 height 38
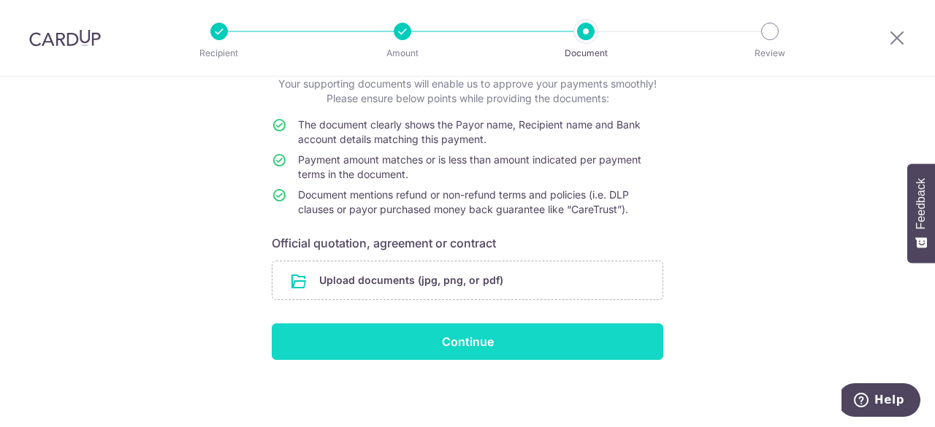
click at [496, 338] on input "Continue" at bounding box center [467, 342] width 391 height 37
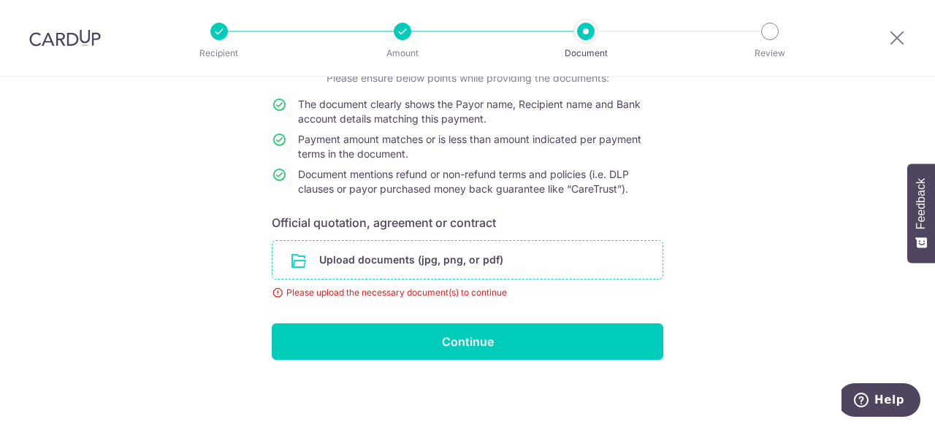
click at [541, 269] on input "file" at bounding box center [467, 260] width 390 height 38
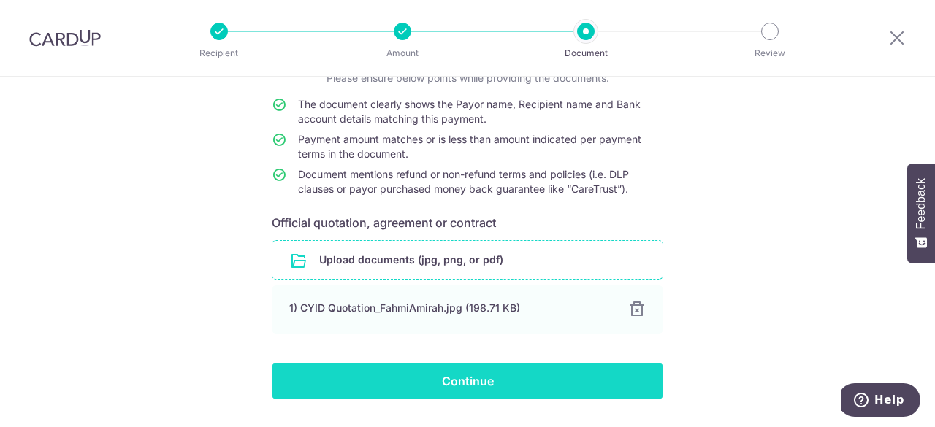
click at [490, 381] on input "Continue" at bounding box center [467, 381] width 391 height 37
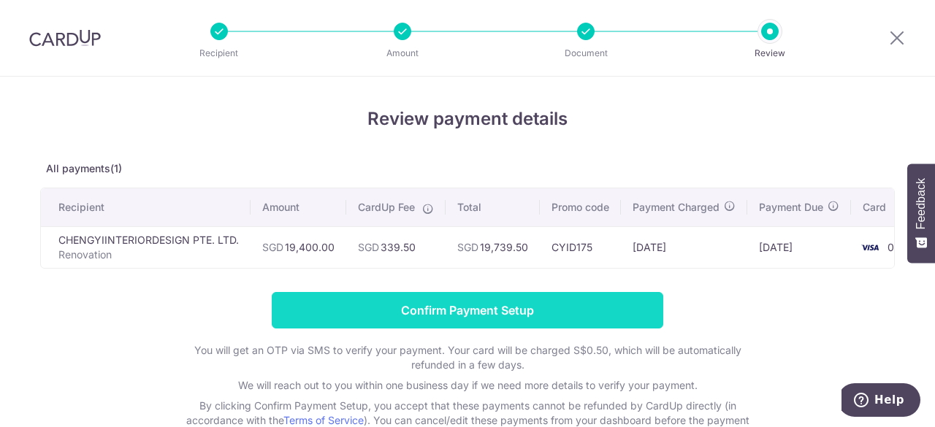
click at [496, 317] on input "Confirm Payment Setup" at bounding box center [467, 310] width 391 height 37
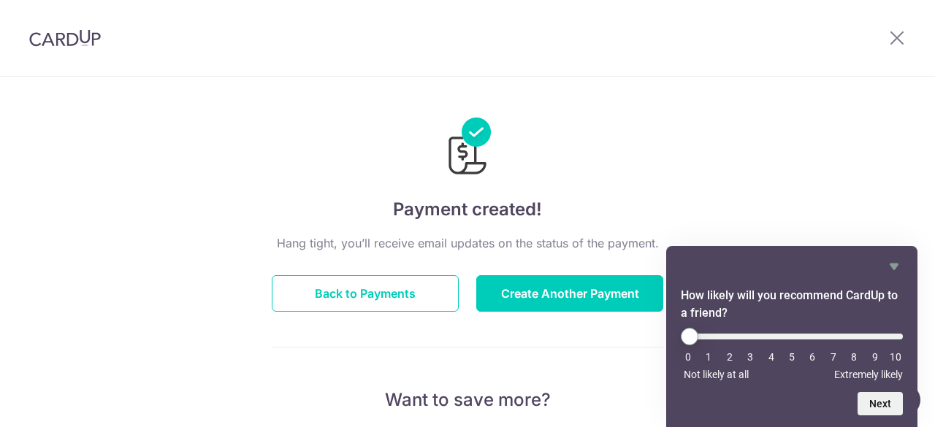
click at [894, 267] on icon "Hide survey" at bounding box center [894, 267] width 9 height 7
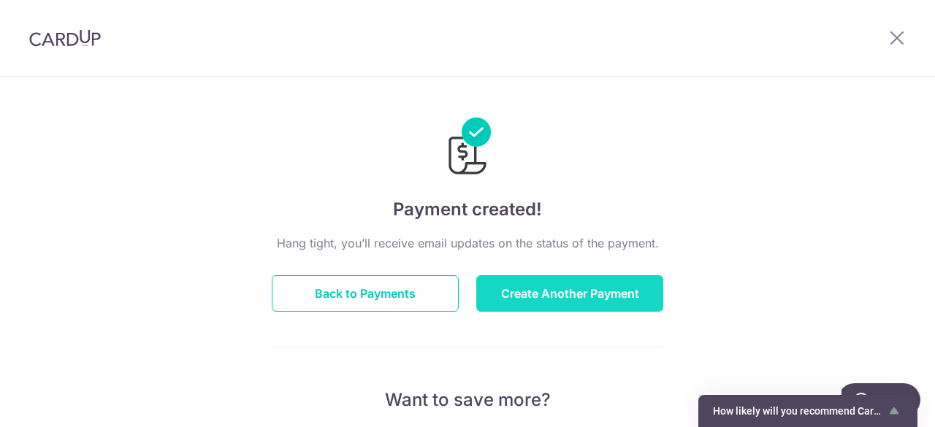
click at [563, 287] on button "Create Another Payment" at bounding box center [569, 293] width 187 height 37
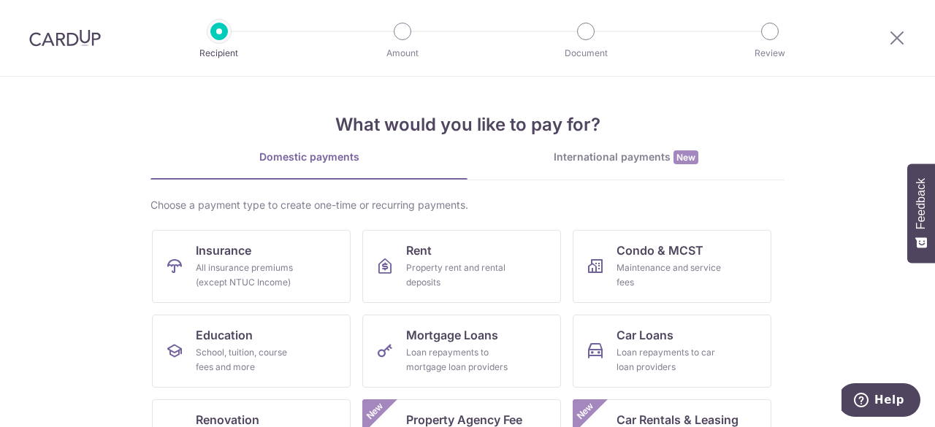
drag, startPoint x: 0, startPoint y: 0, endPoint x: 67, endPoint y: 39, distance: 77.9
click at [67, 39] on img at bounding box center [65, 38] width 72 height 18
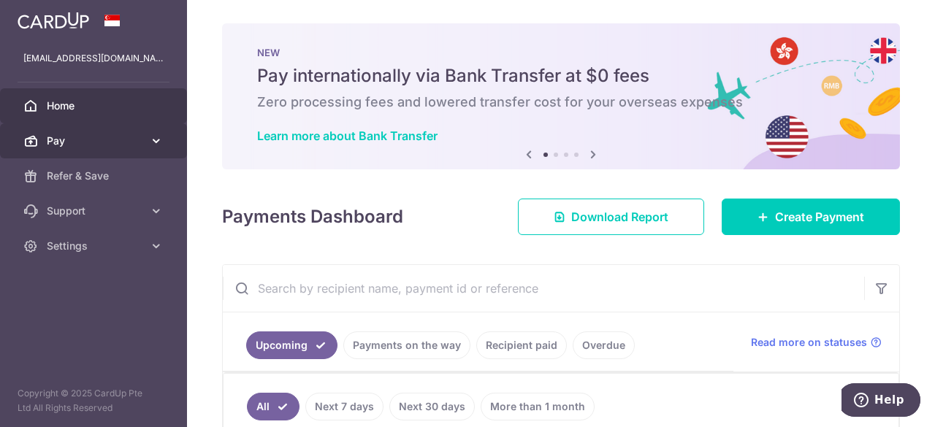
click at [156, 135] on icon at bounding box center [156, 141] width 15 height 15
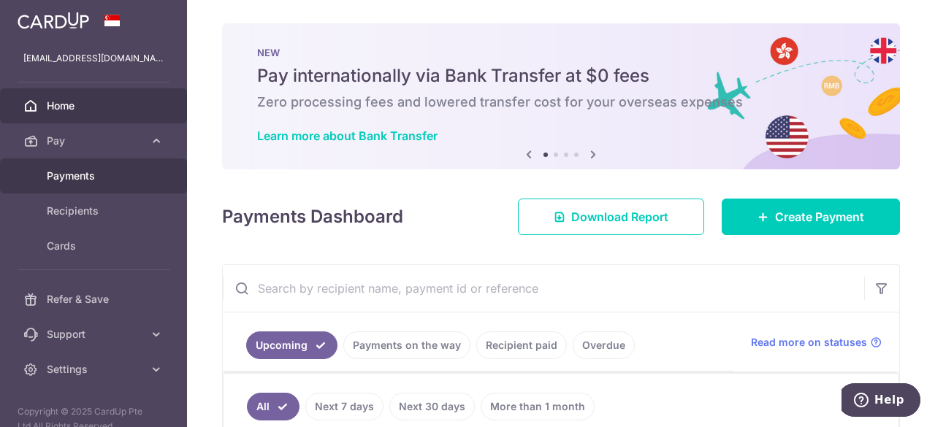
click at [91, 182] on span "Payments" at bounding box center [95, 176] width 96 height 15
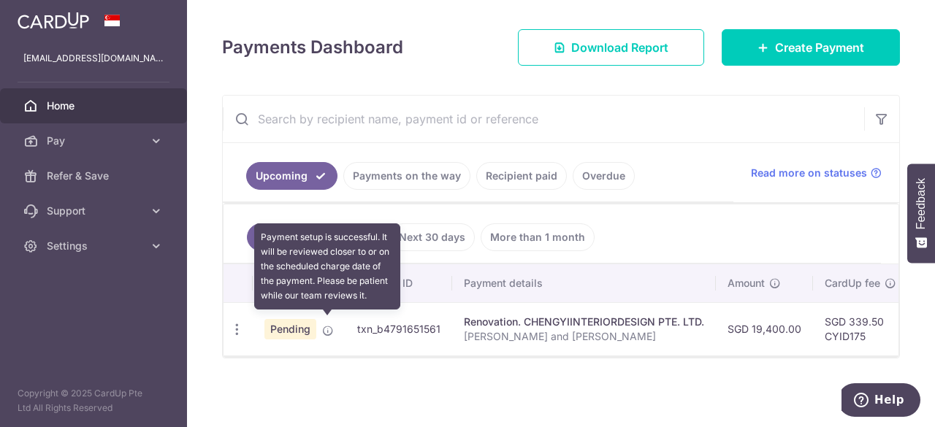
click at [323, 325] on icon at bounding box center [328, 331] width 12 height 12
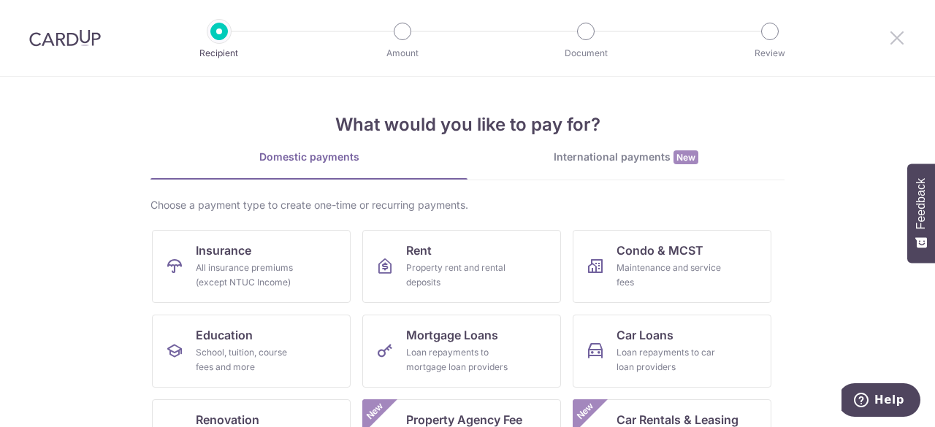
click at [898, 42] on icon at bounding box center [897, 37] width 18 height 18
